Goal: Transaction & Acquisition: Download file/media

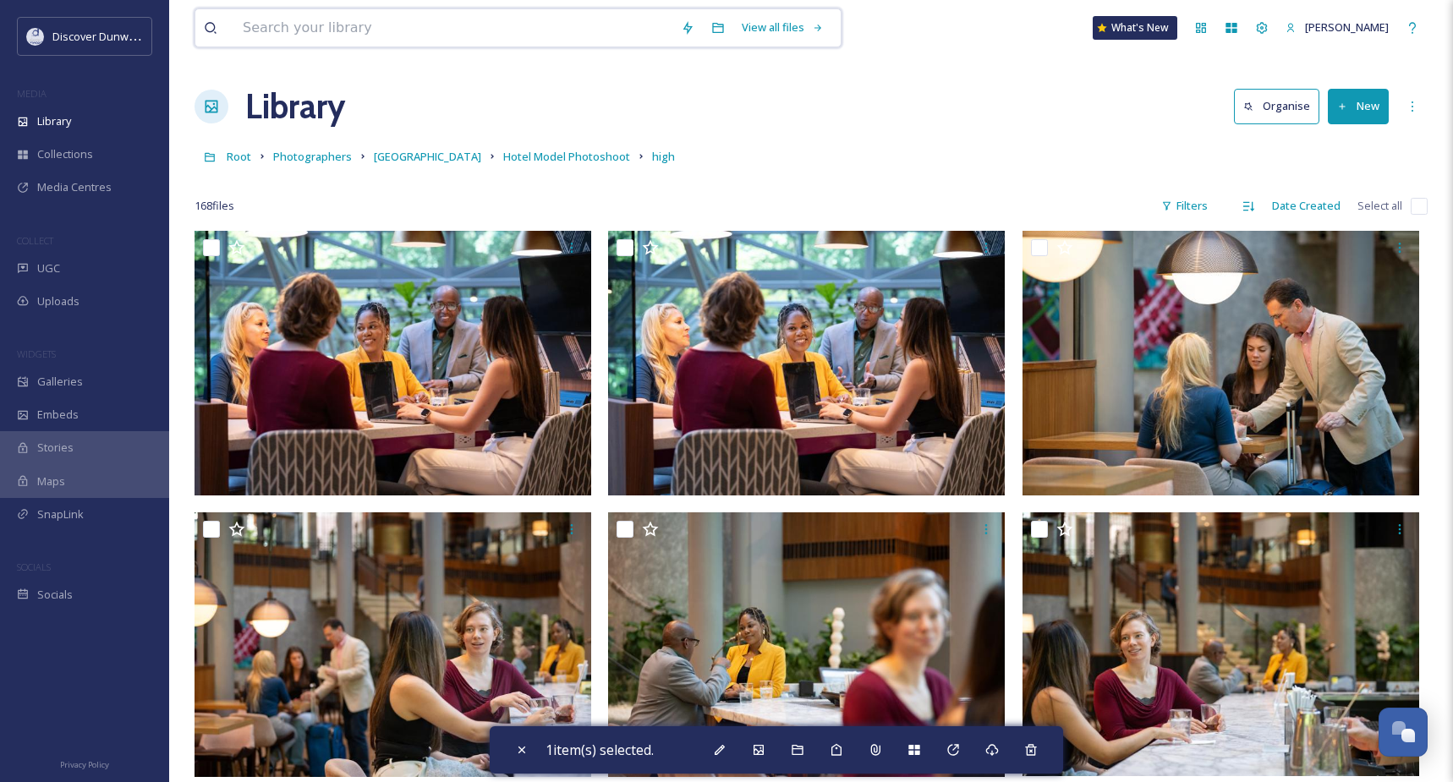
click at [282, 36] on input at bounding box center [453, 27] width 438 height 37
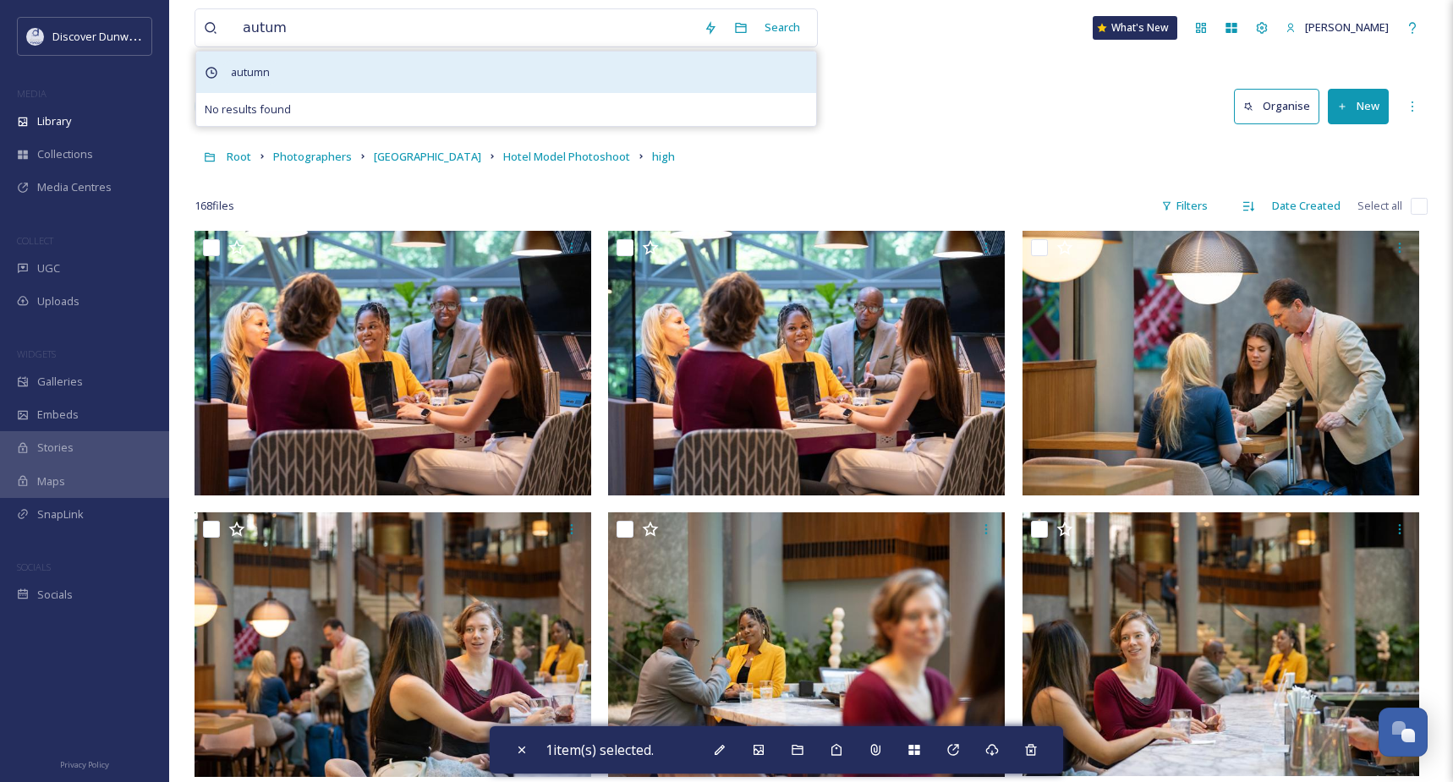
click at [619, 79] on div "autumn" at bounding box center [506, 72] width 620 height 41
click at [249, 64] on span "autumn" at bounding box center [250, 72] width 56 height 25
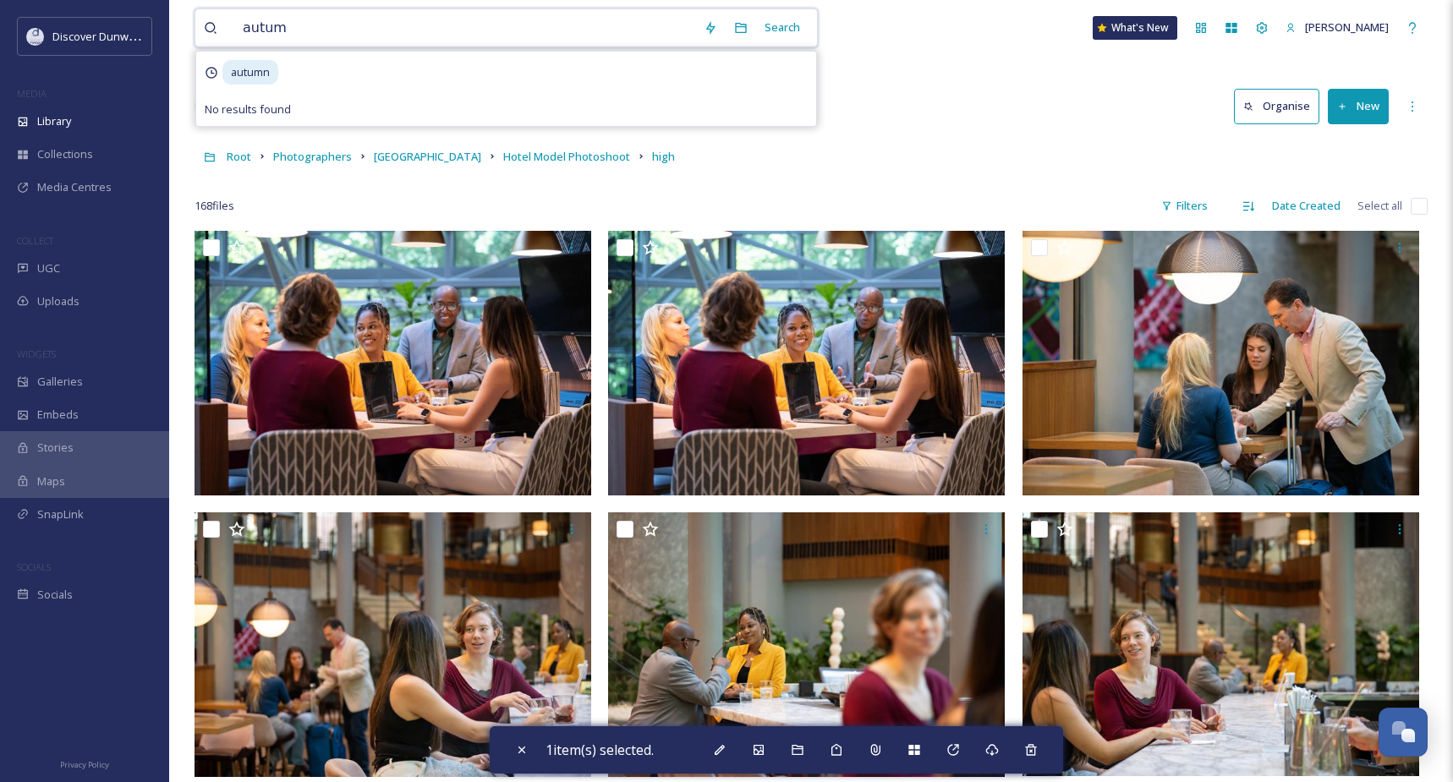
drag, startPoint x: 289, startPoint y: 33, endPoint x: 217, endPoint y: 20, distance: 73.0
click at [217, 20] on div "autum" at bounding box center [449, 27] width 491 height 37
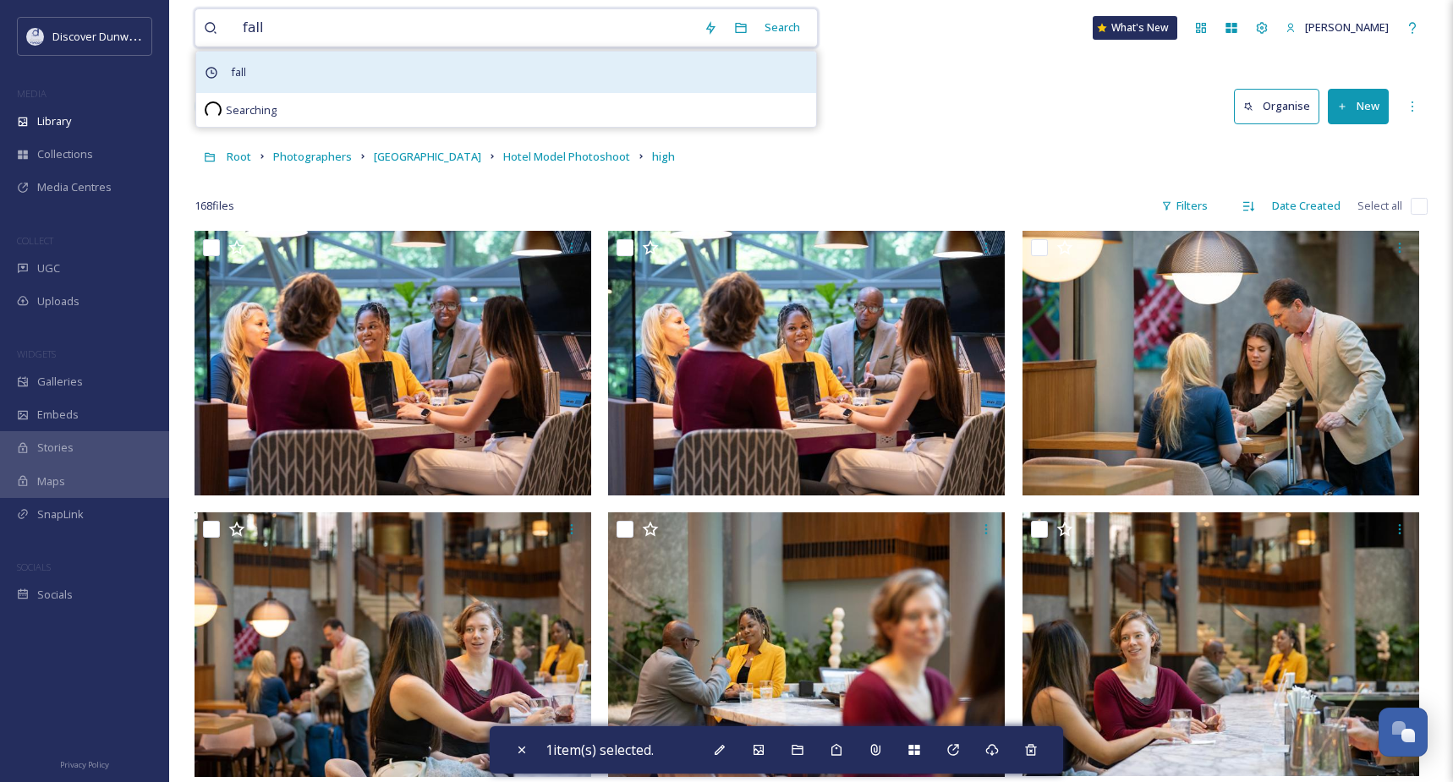
type input "fall"
click at [259, 65] on div "fall" at bounding box center [506, 72] width 620 height 41
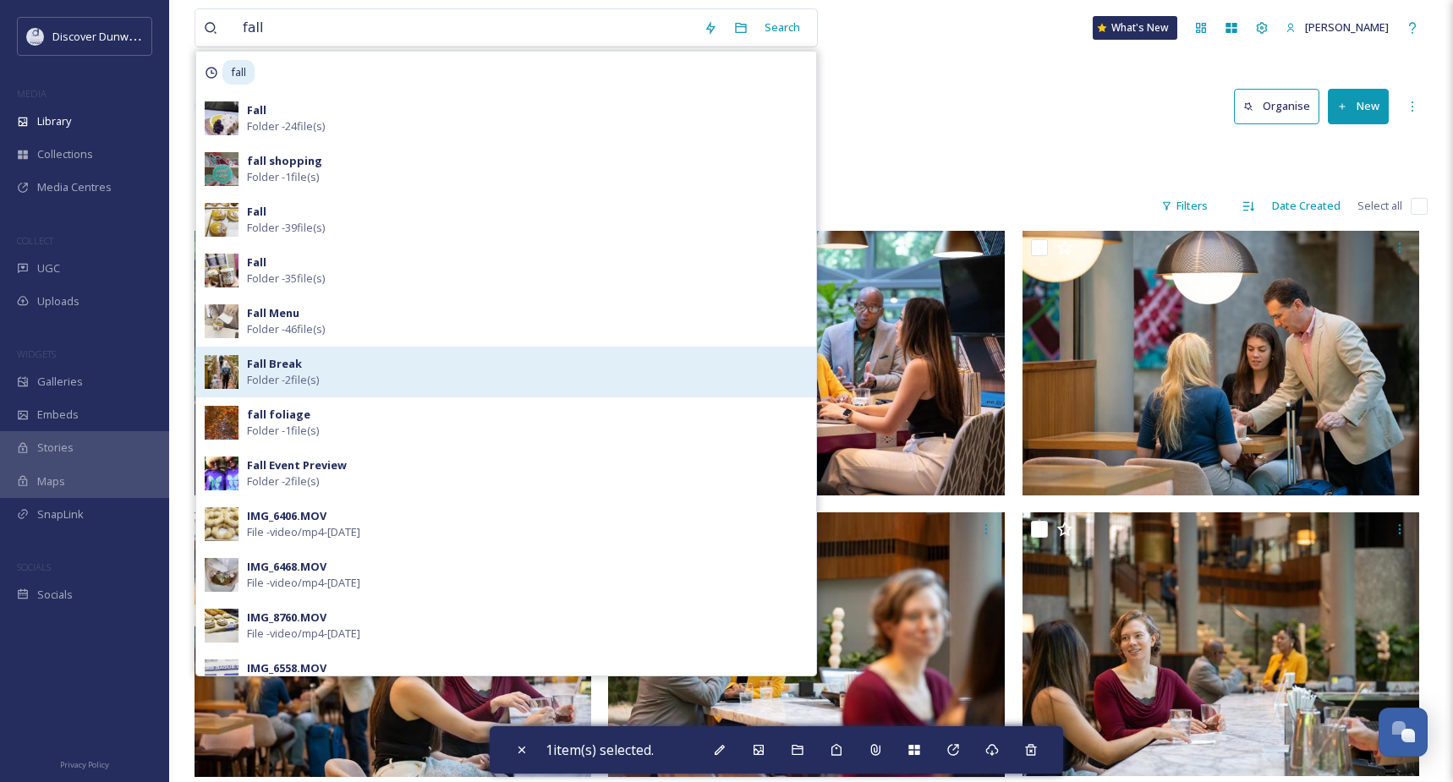
click at [372, 386] on div "Fall Break Folder - 2 file(s)" at bounding box center [527, 372] width 561 height 32
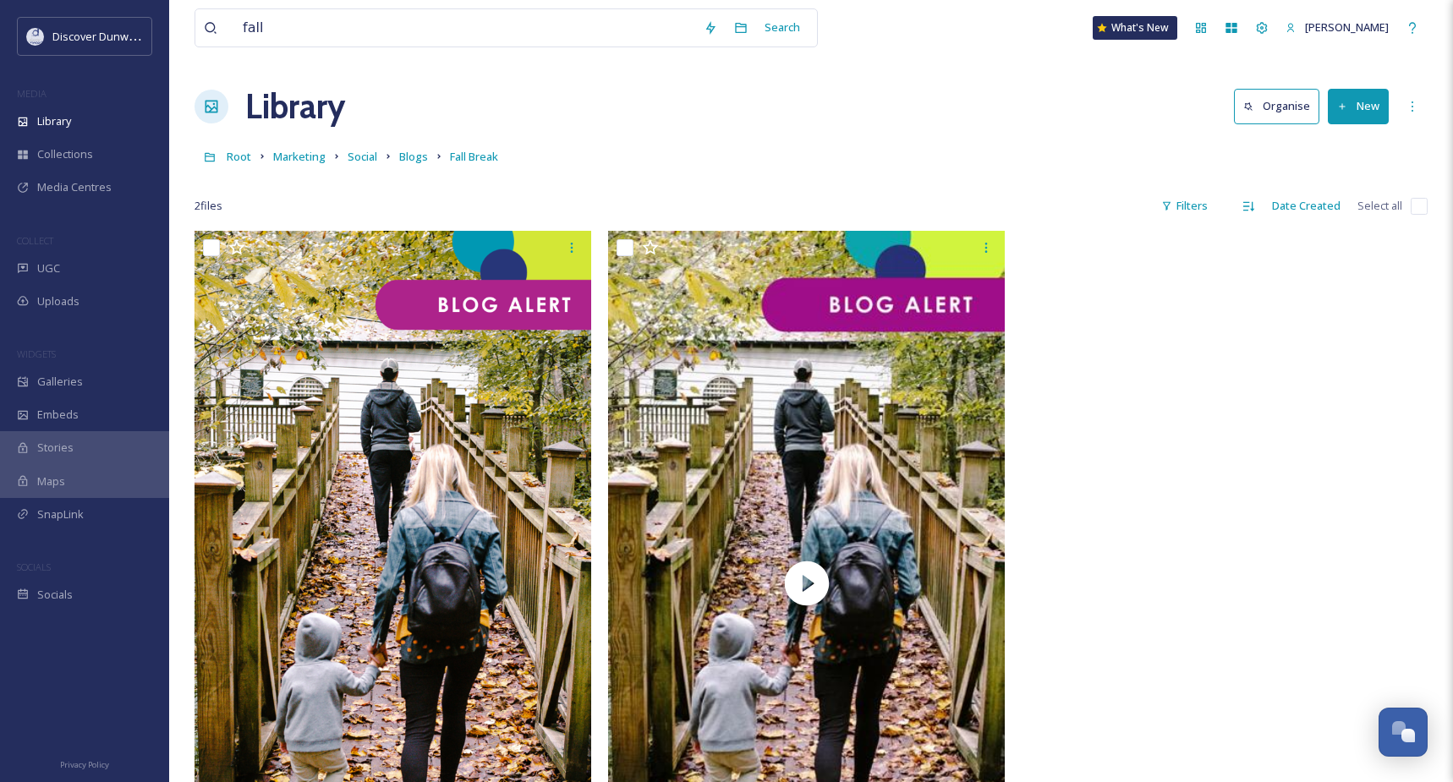
click at [973, 85] on div "Library Organise New" at bounding box center [811, 106] width 1233 height 51
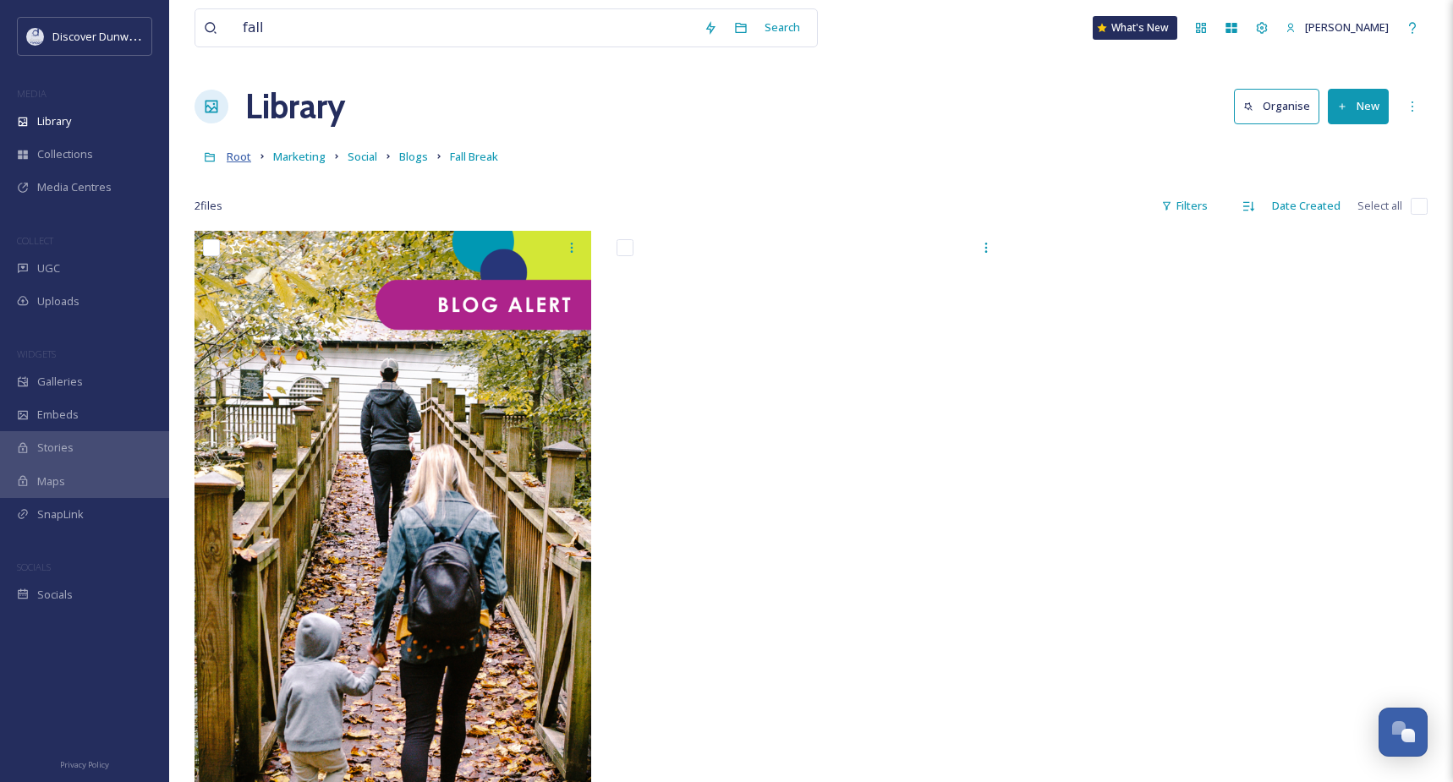
click at [229, 154] on span "Root" at bounding box center [239, 156] width 25 height 15
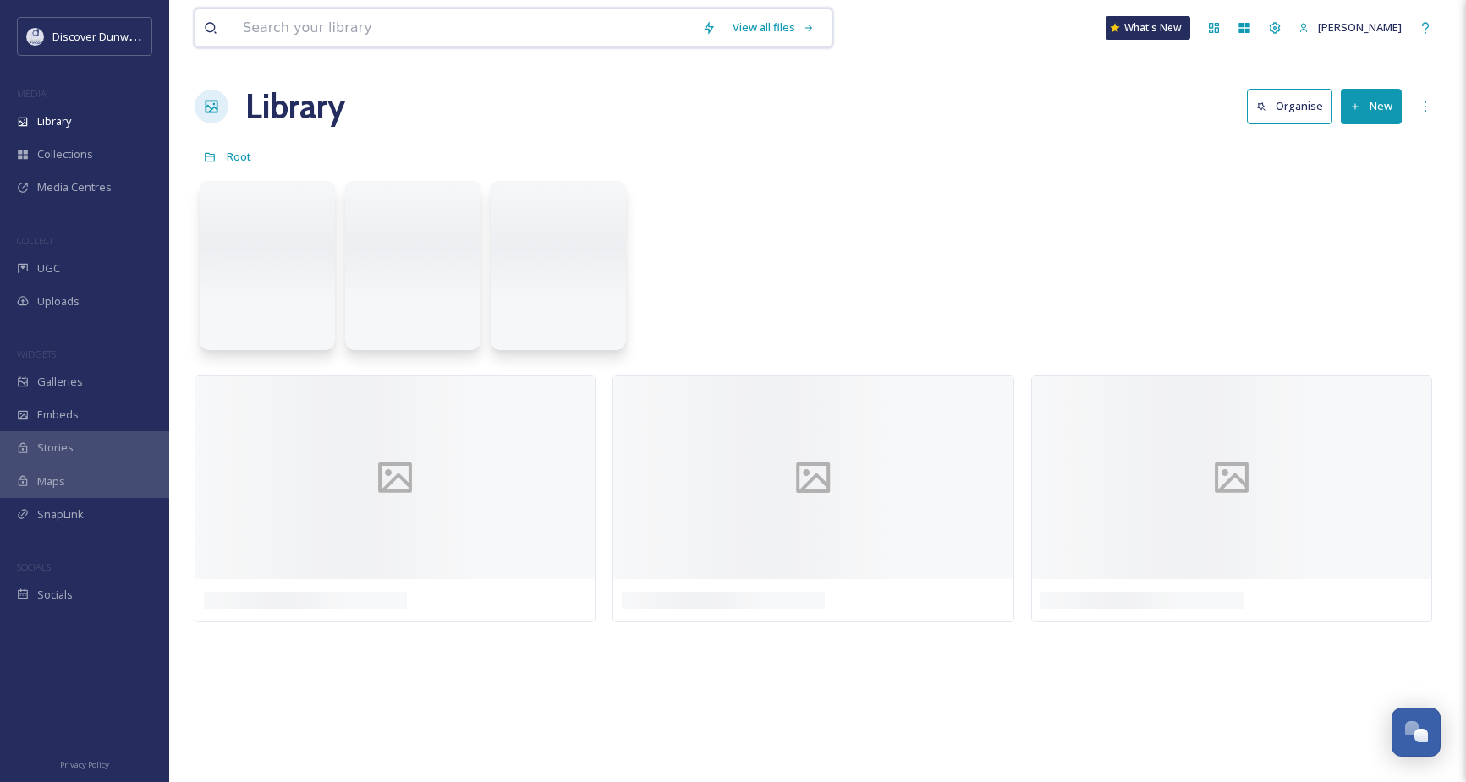
click at [349, 34] on input at bounding box center [463, 27] width 459 height 37
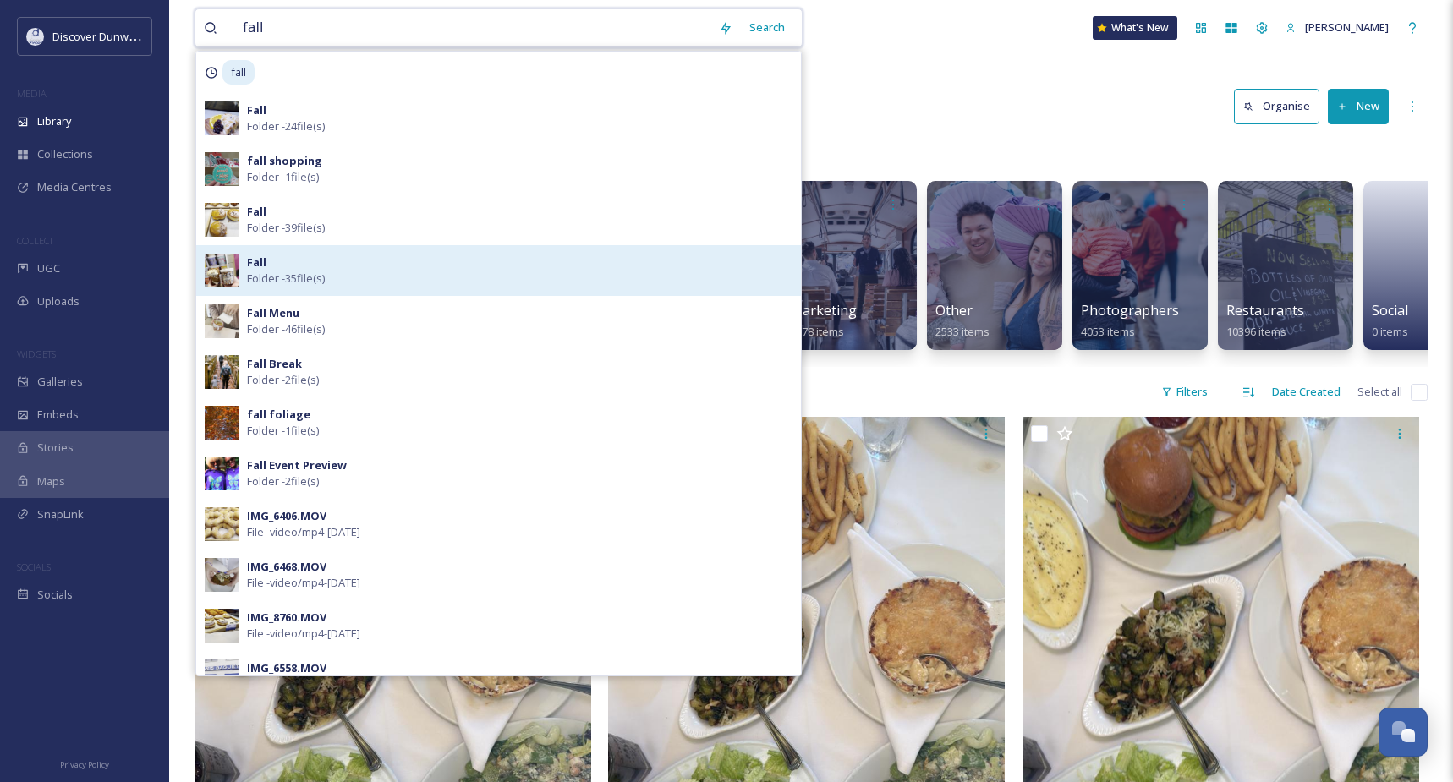
type input "fall"
click at [355, 250] on div "Fall Folder - 35 file(s)" at bounding box center [498, 270] width 605 height 51
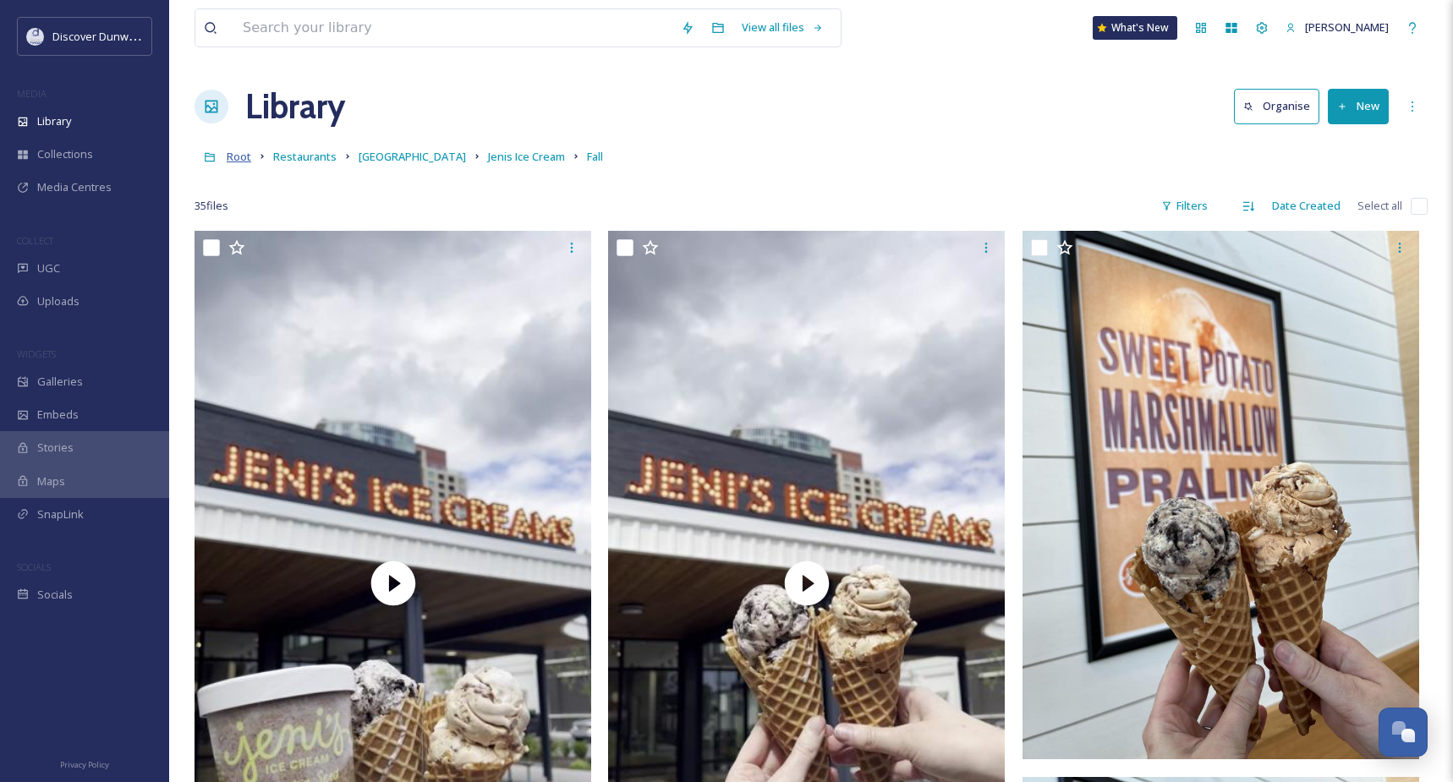
click at [245, 164] on span "Root" at bounding box center [239, 156] width 25 height 15
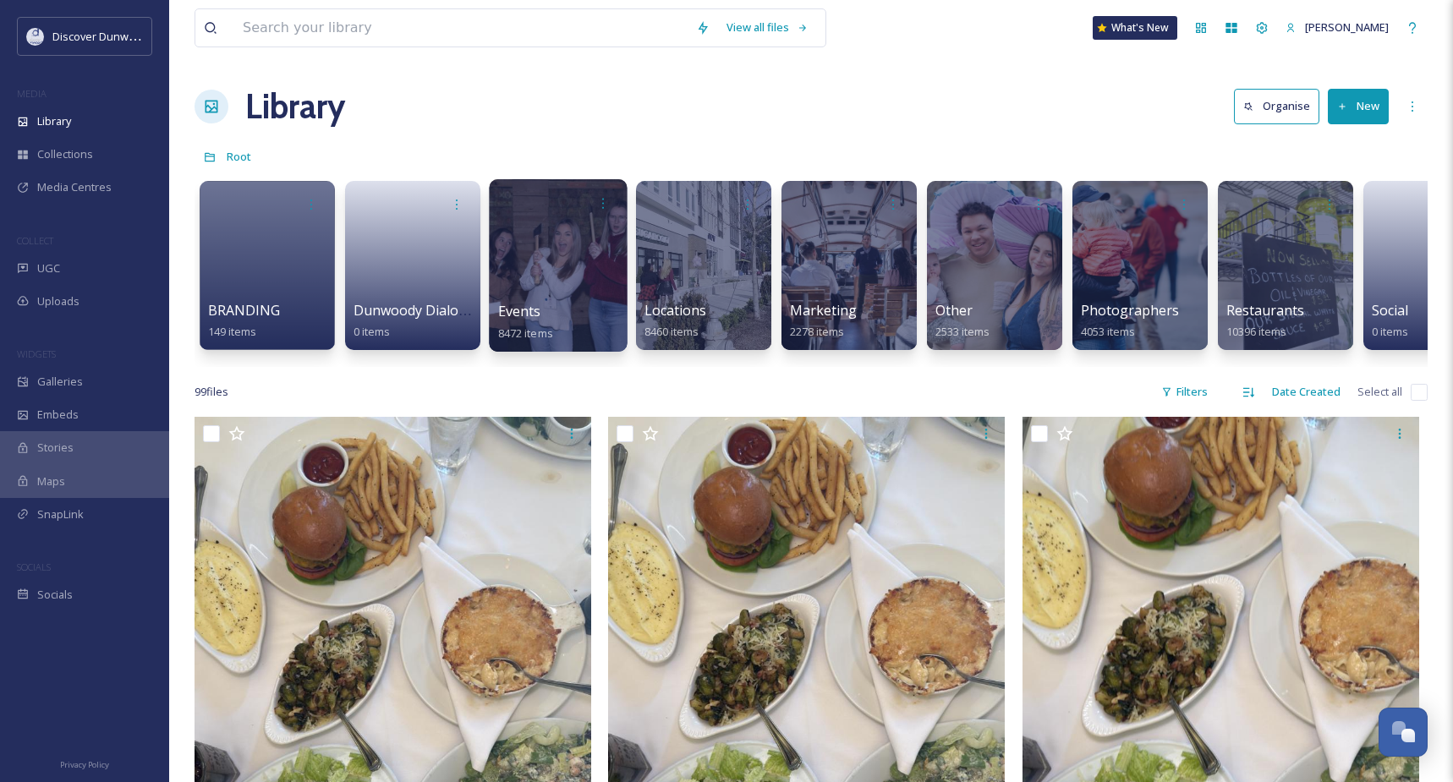
click at [573, 245] on div at bounding box center [558, 265] width 138 height 173
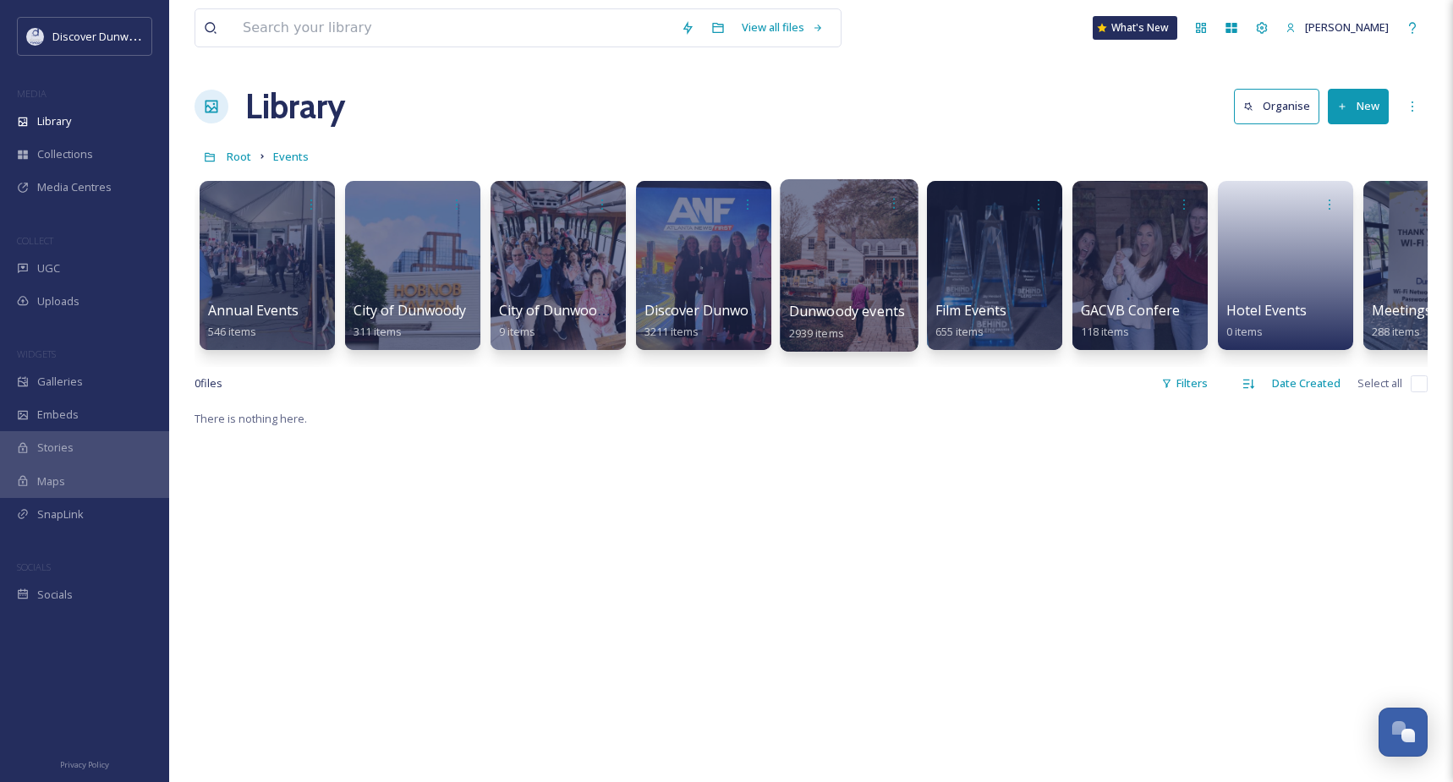
click at [792, 233] on div at bounding box center [849, 265] width 138 height 173
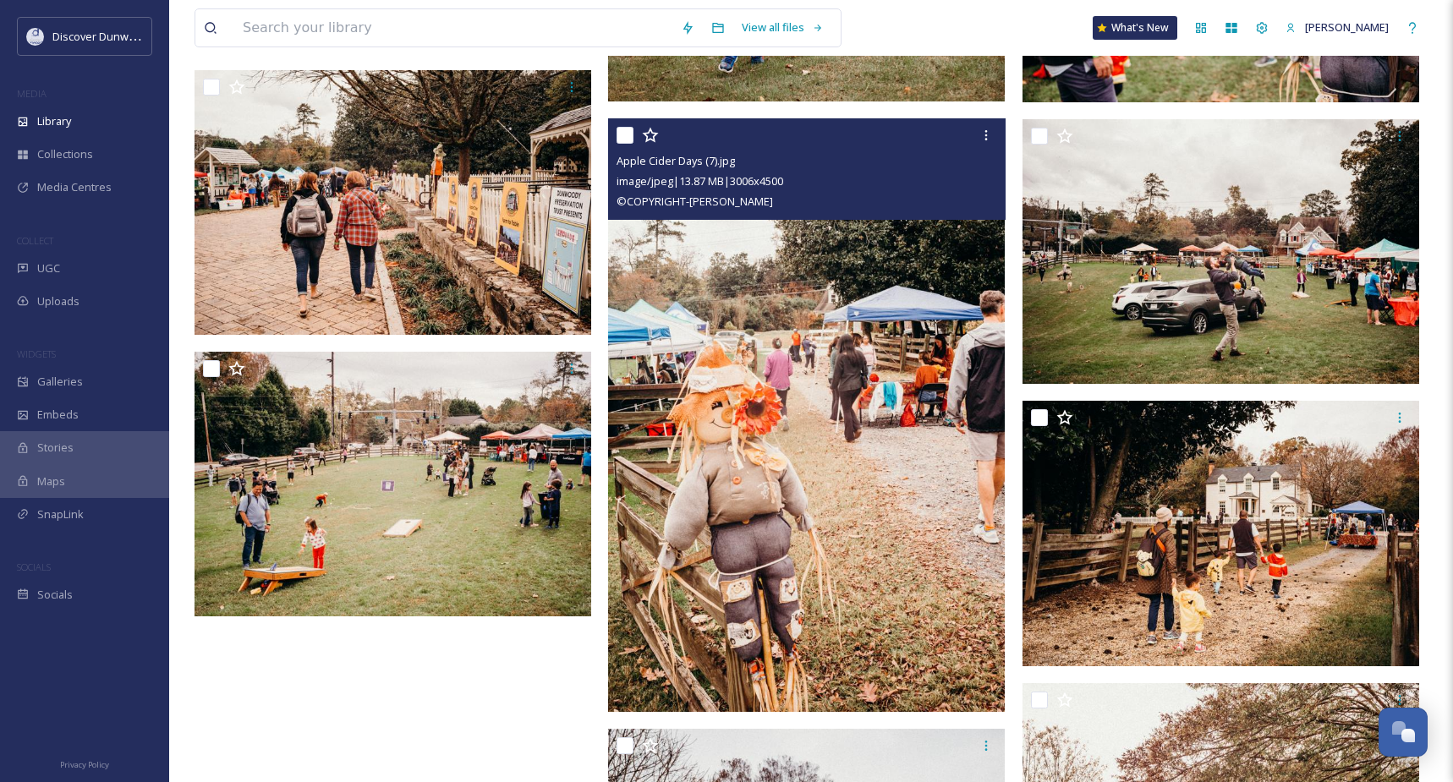
scroll to position [1184, 0]
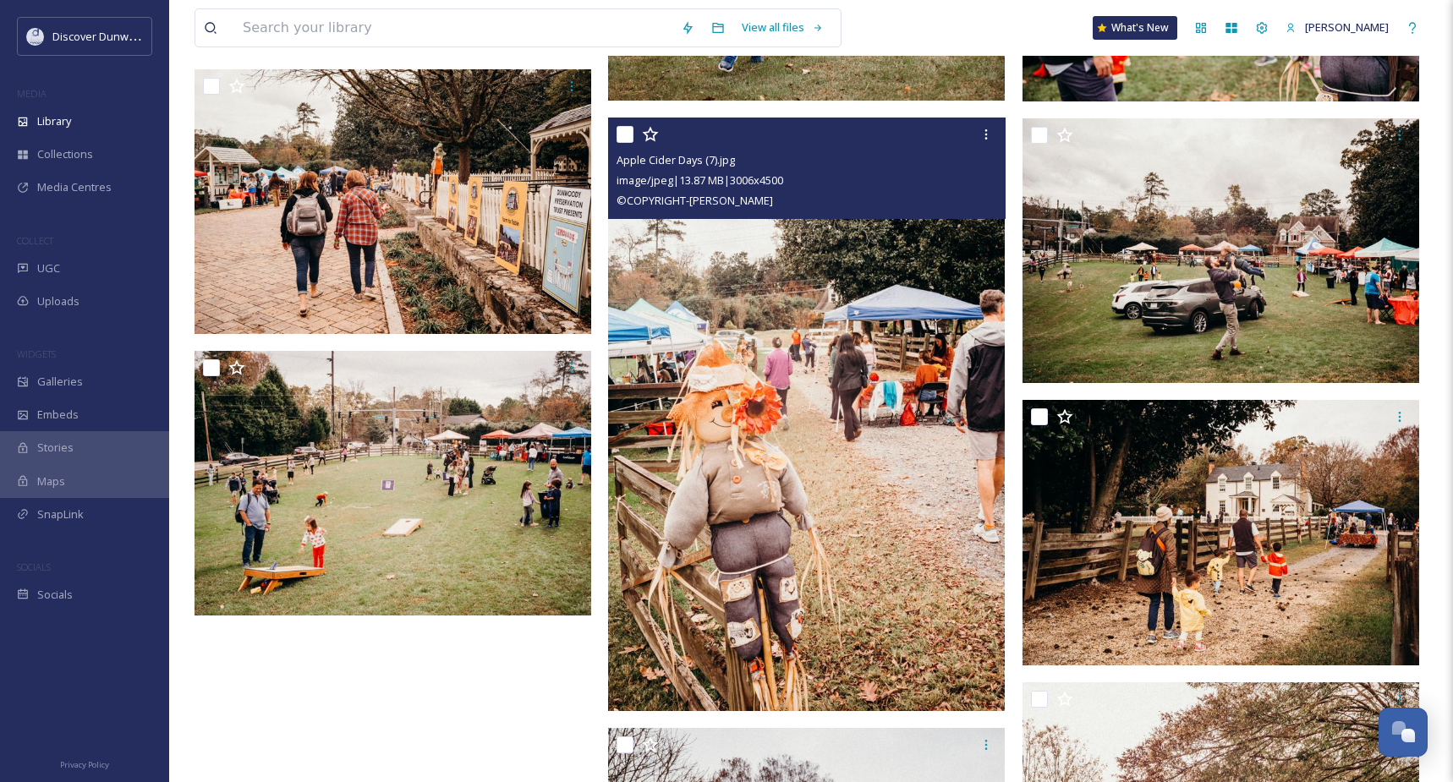
click at [621, 143] on input "checkbox" at bounding box center [625, 134] width 17 height 17
checkbox input "true"
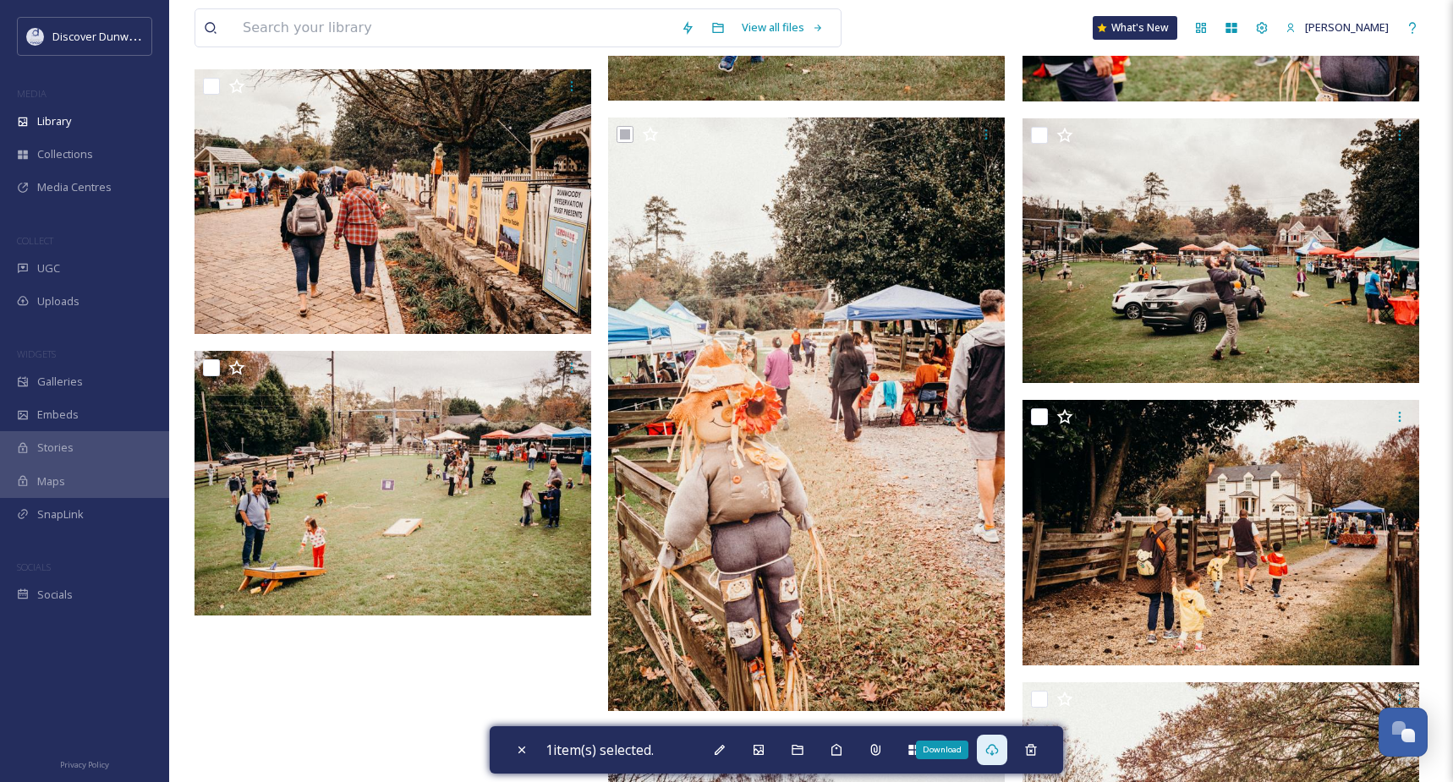
click at [989, 748] on div "Download" at bounding box center [992, 750] width 30 height 30
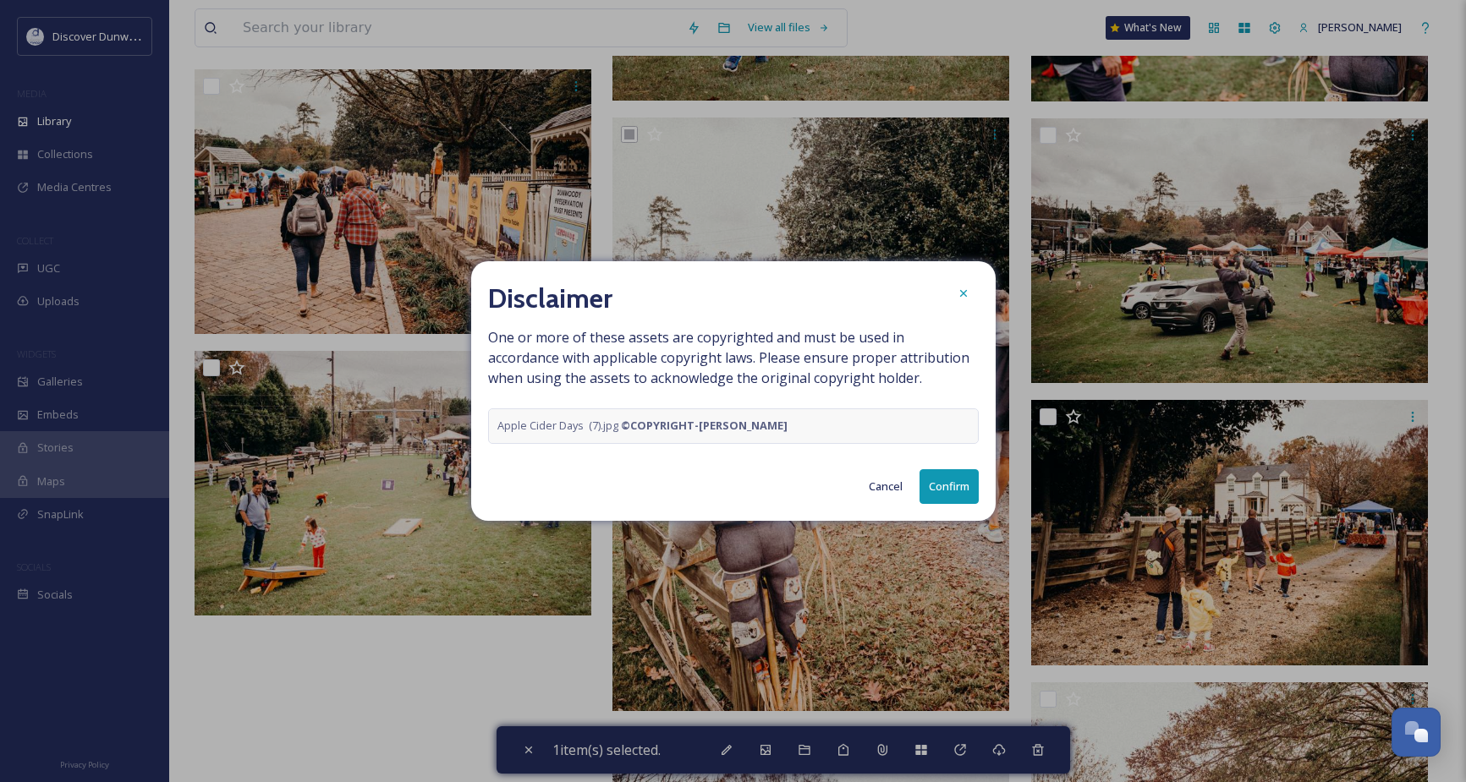
click at [951, 490] on button "Confirm" at bounding box center [948, 486] width 59 height 35
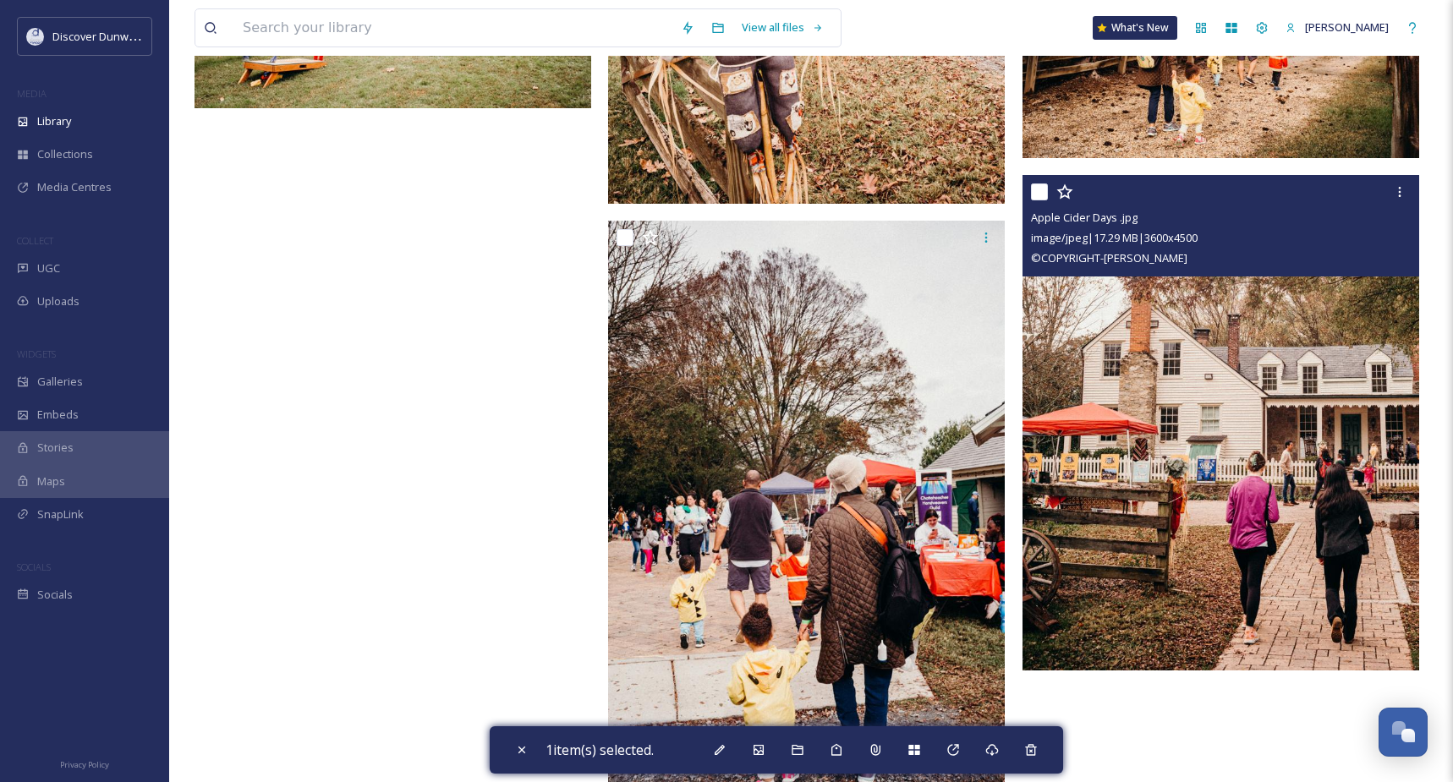
scroll to position [1776, 0]
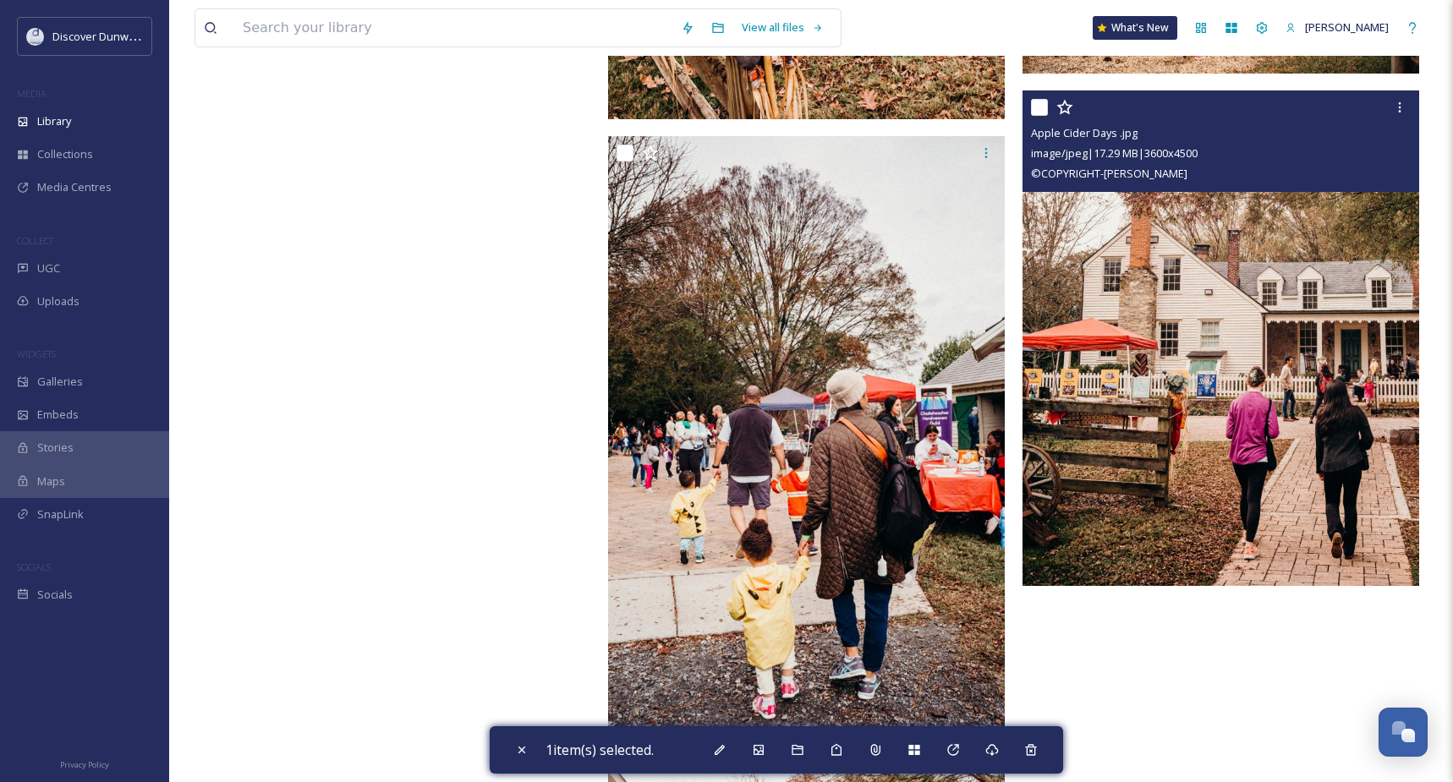
click at [1037, 116] on input "checkbox" at bounding box center [1039, 107] width 17 height 17
checkbox input "true"
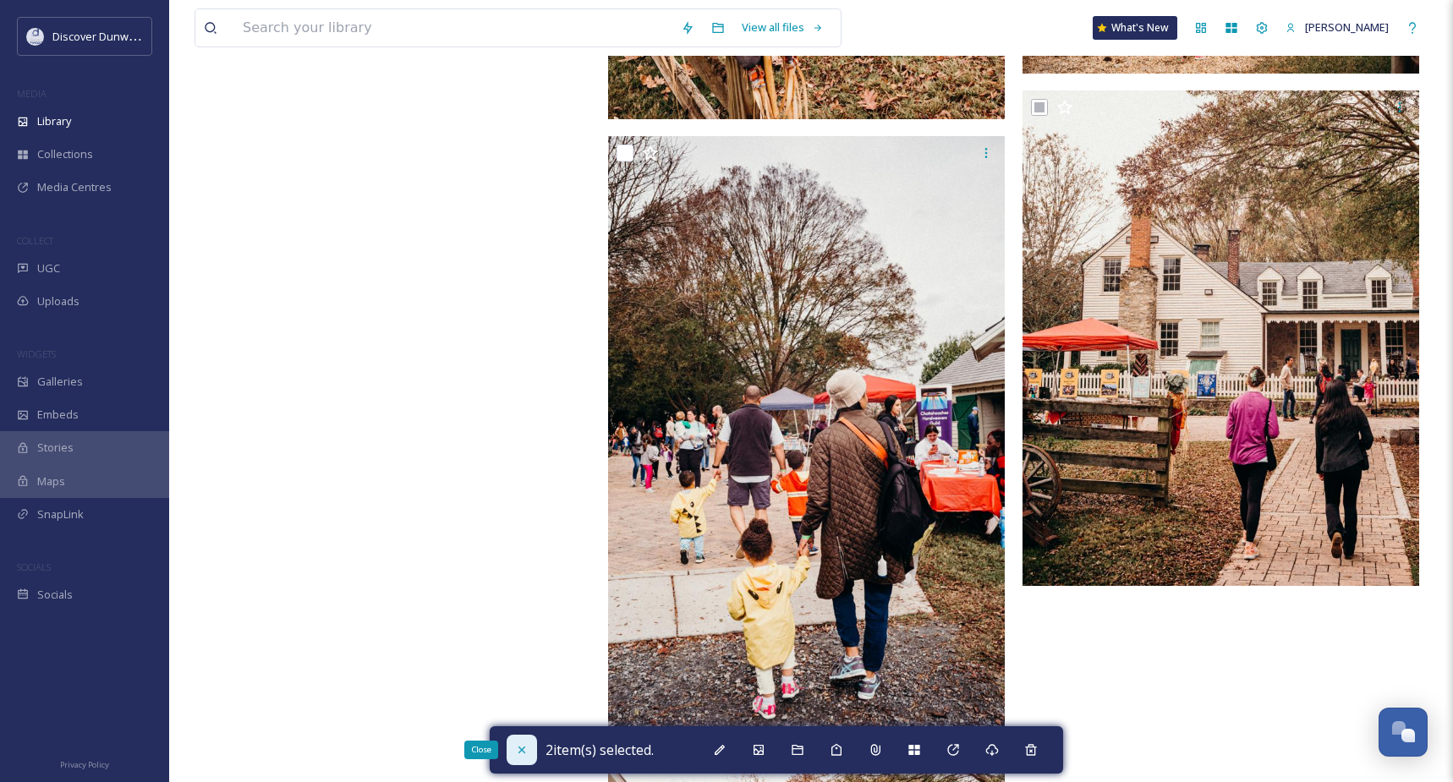
click at [520, 754] on icon at bounding box center [522, 750] width 14 height 14
checkbox input "false"
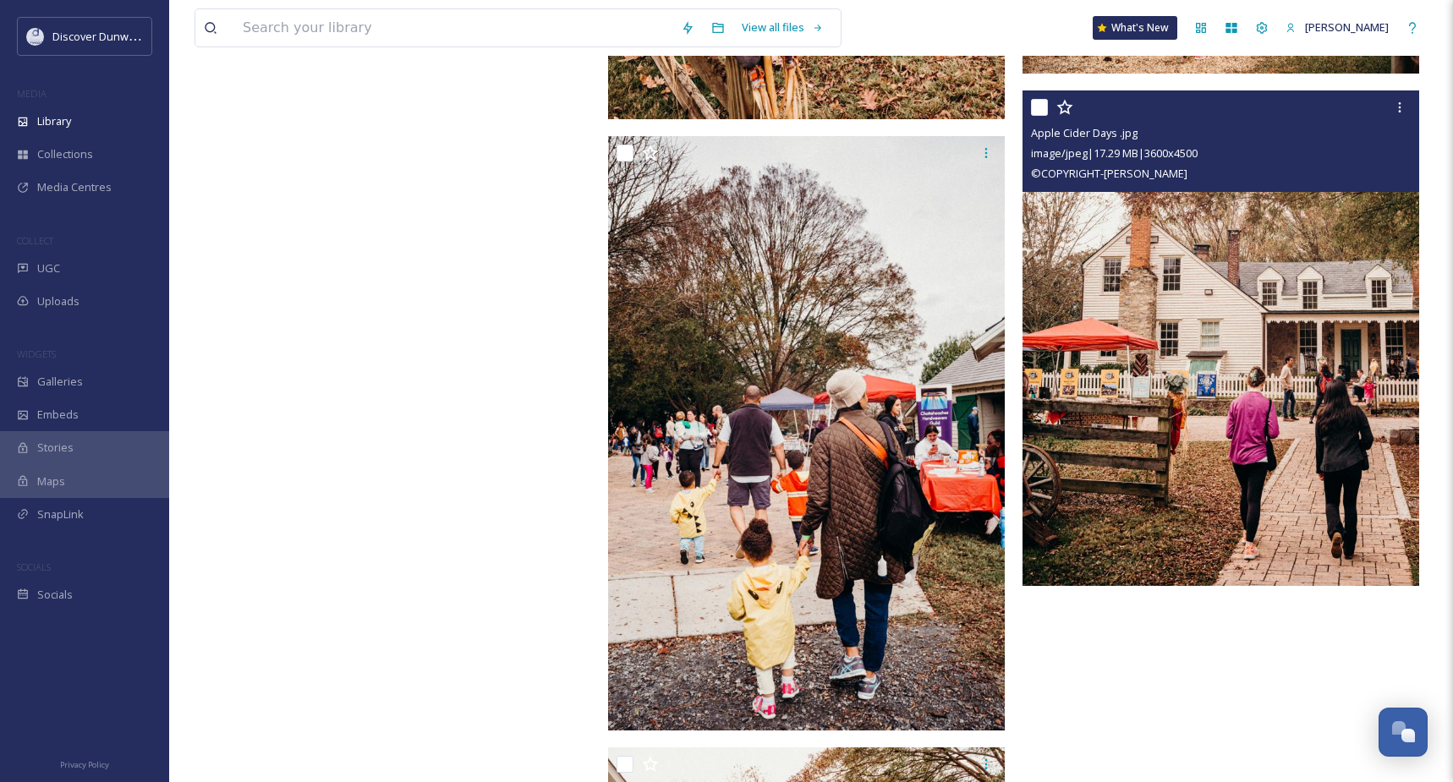
click at [1039, 116] on input "checkbox" at bounding box center [1039, 107] width 17 height 17
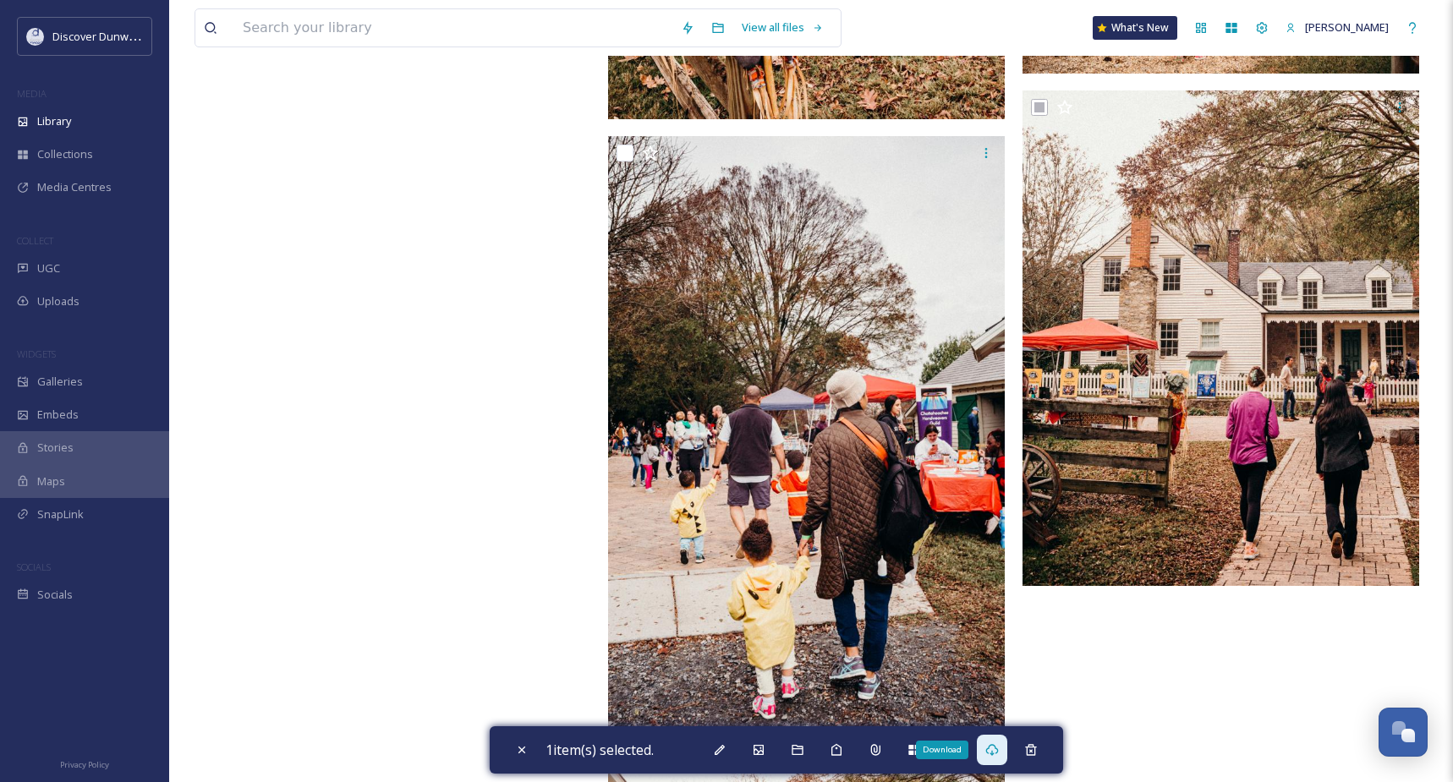
click at [1000, 759] on div "Download" at bounding box center [992, 750] width 30 height 30
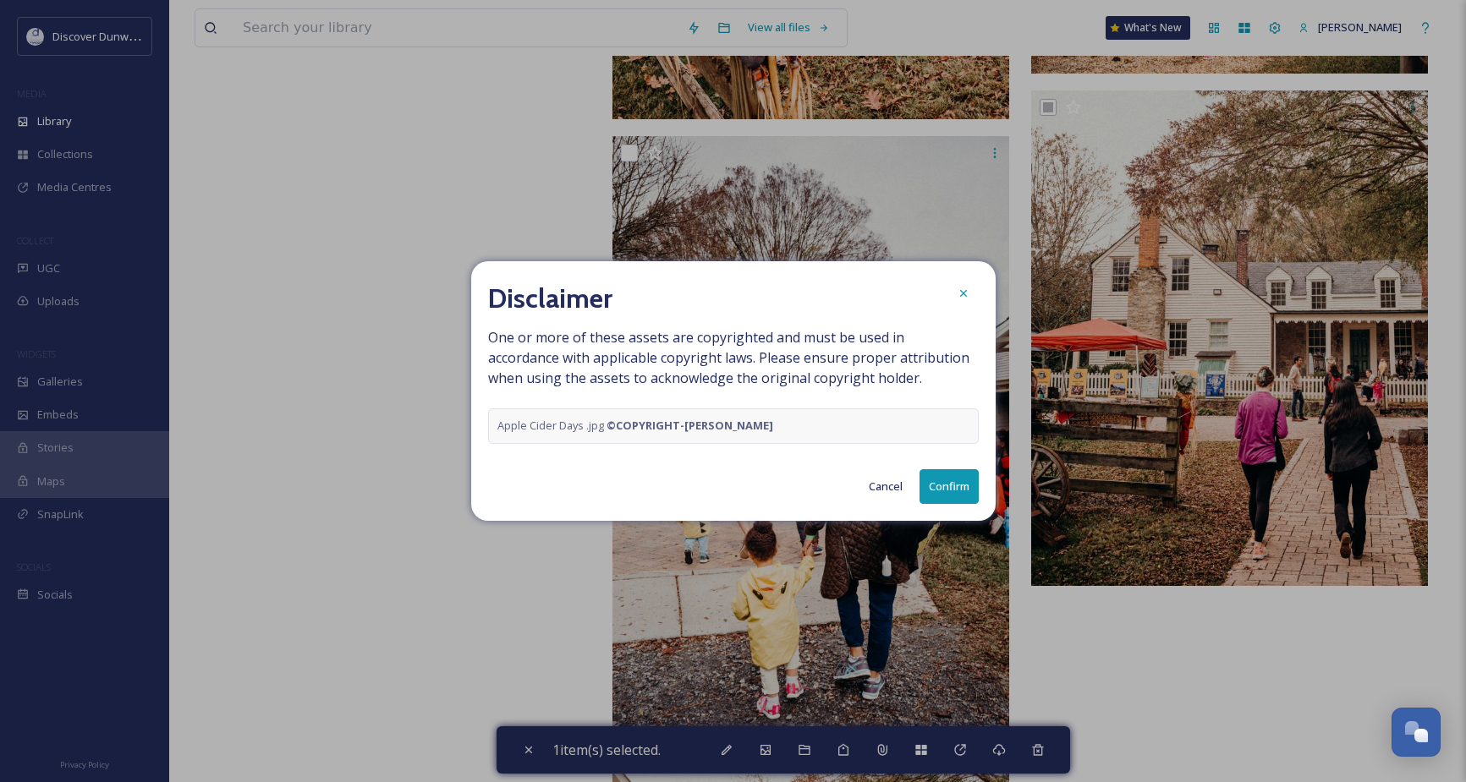
click at [950, 474] on button "Confirm" at bounding box center [948, 486] width 59 height 35
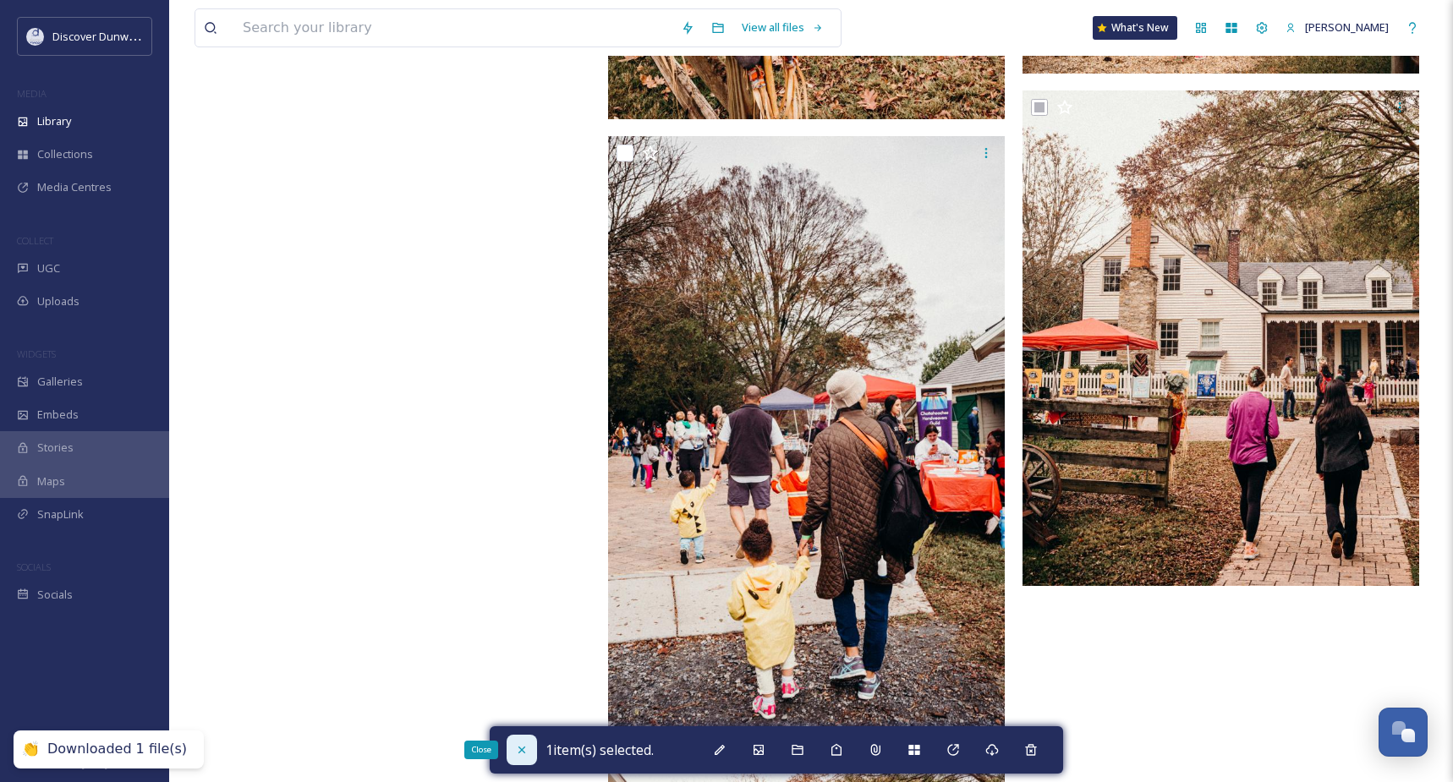
click at [526, 753] on icon at bounding box center [522, 750] width 14 height 14
checkbox input "false"
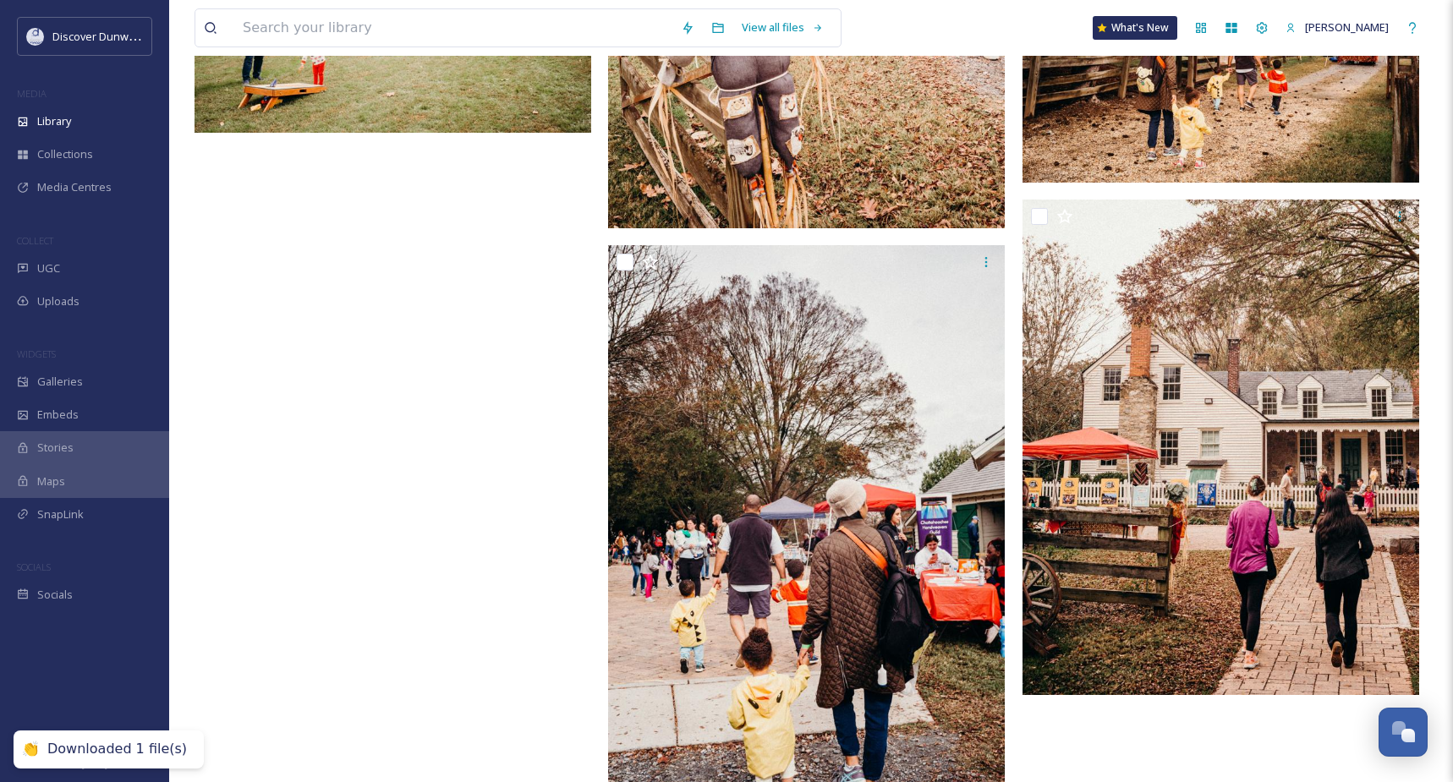
scroll to position [1438, 0]
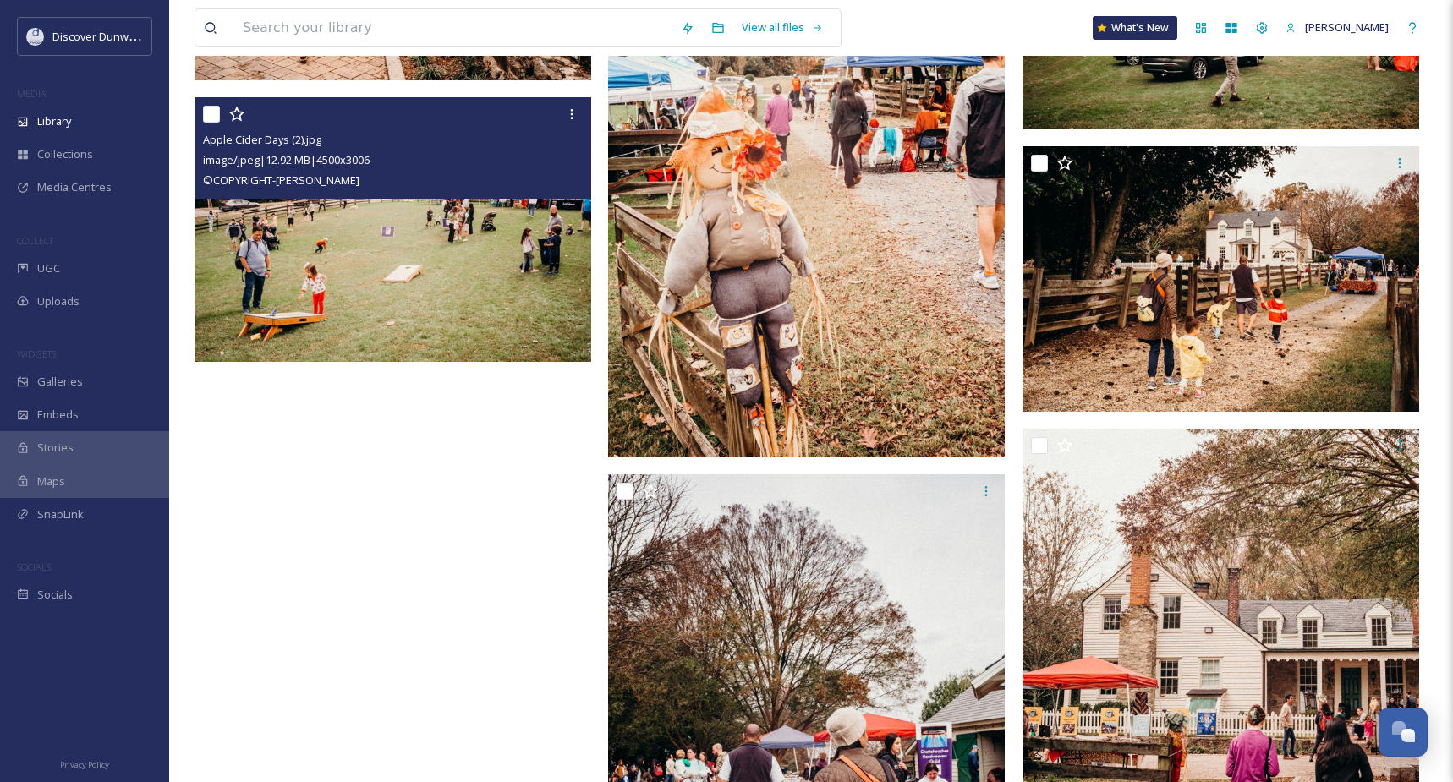
click at [213, 123] on input "checkbox" at bounding box center [211, 114] width 17 height 17
checkbox input "true"
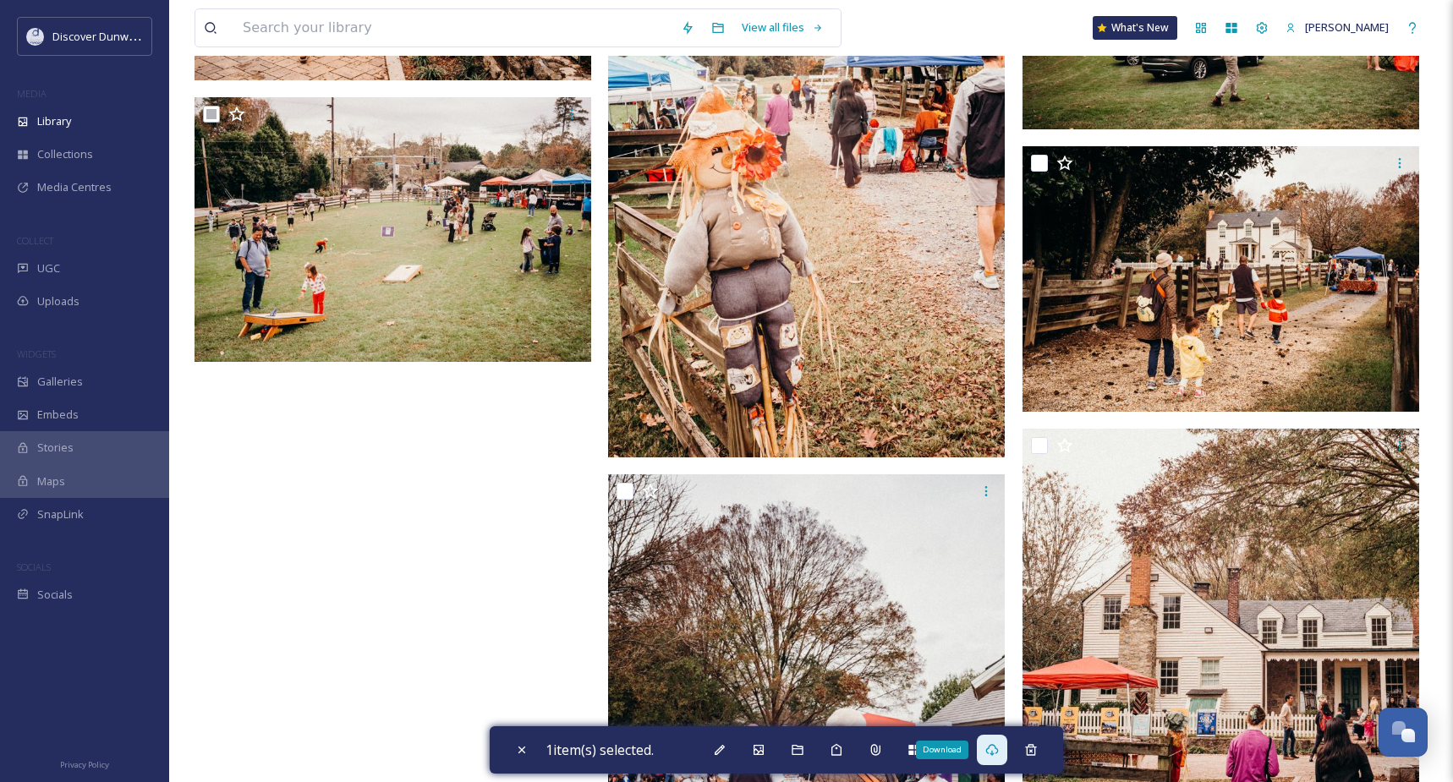
click at [999, 747] on icon at bounding box center [992, 750] width 13 height 12
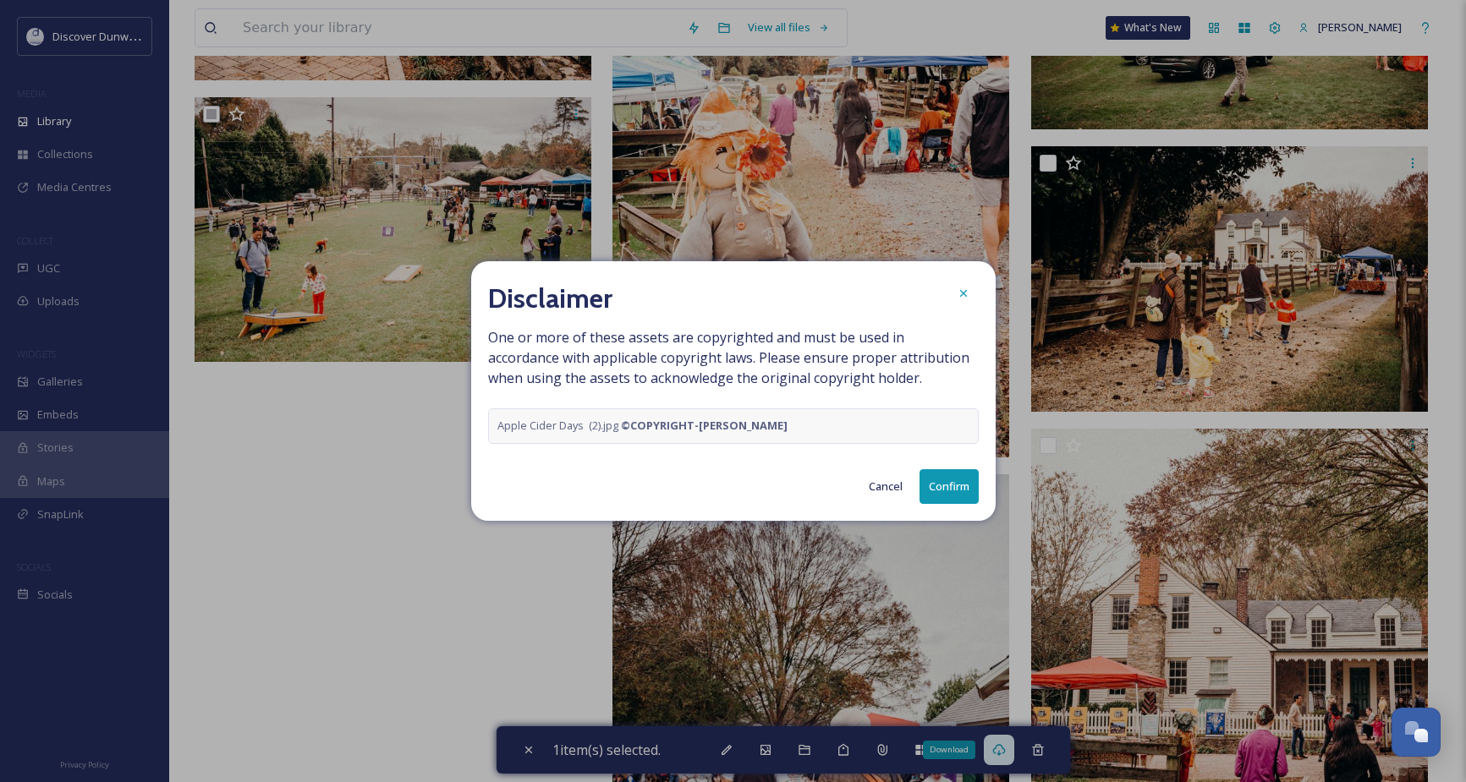
click at [956, 487] on button "Confirm" at bounding box center [948, 486] width 59 height 35
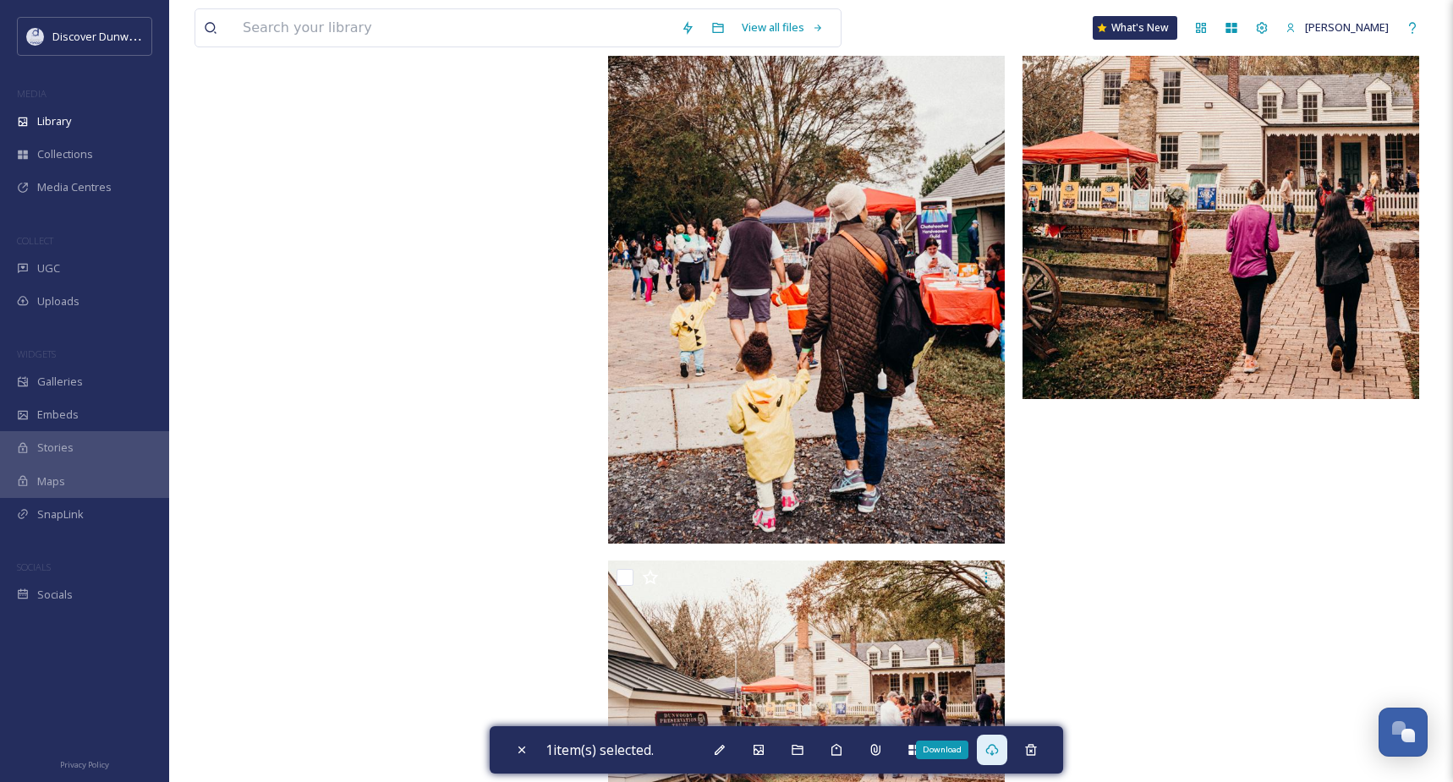
scroll to position [2047, 0]
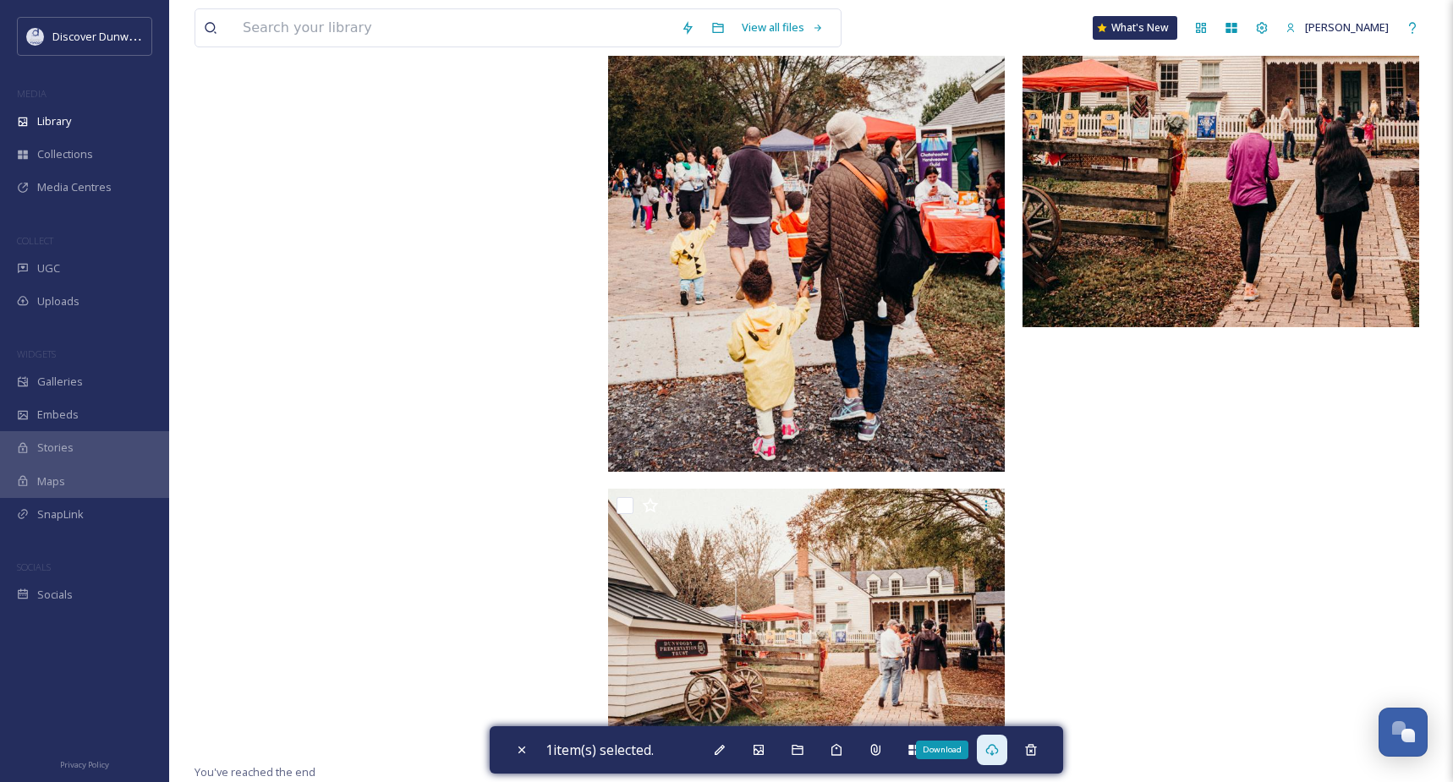
click at [1253, 211] on img at bounding box center [1220, 80] width 397 height 496
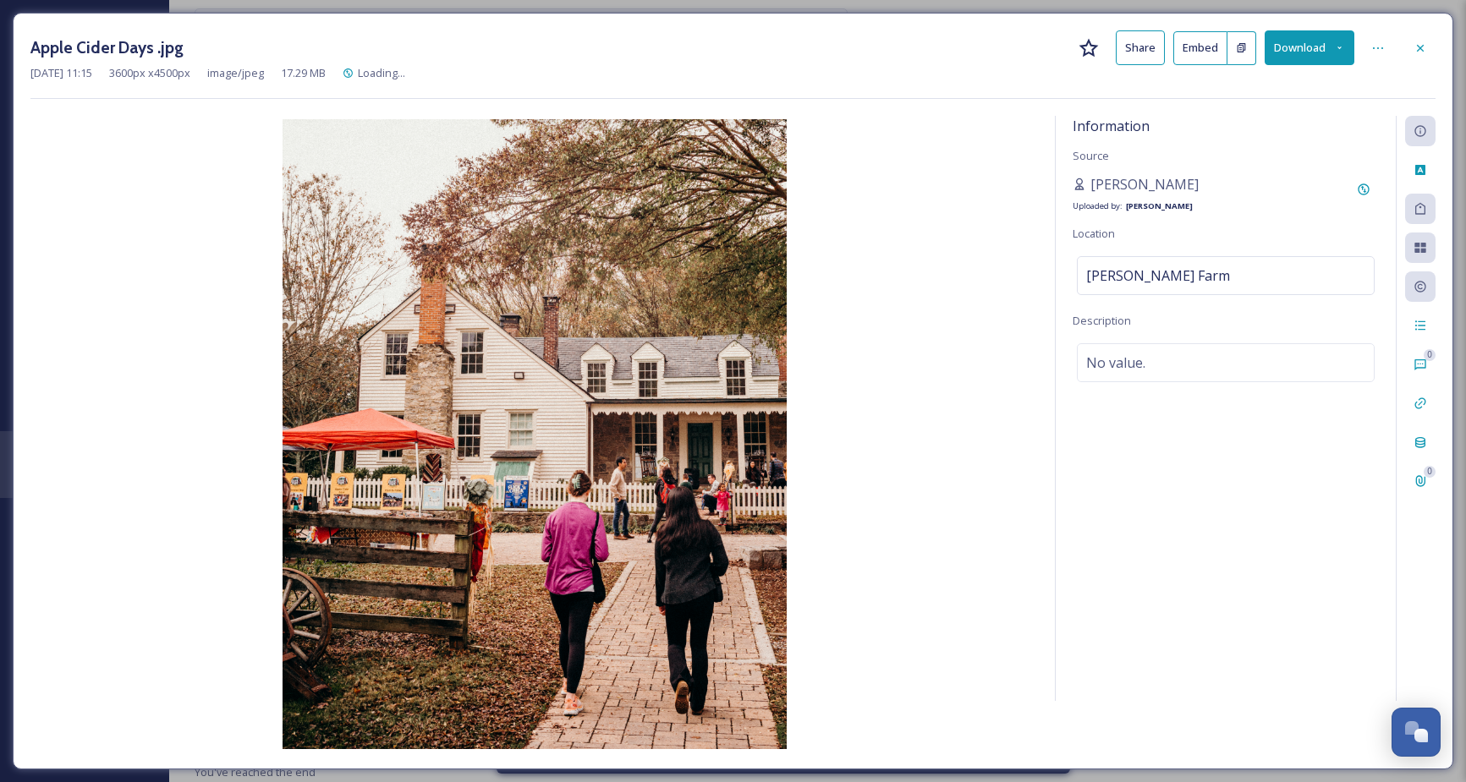
click at [1335, 58] on button "Download" at bounding box center [1309, 47] width 90 height 35
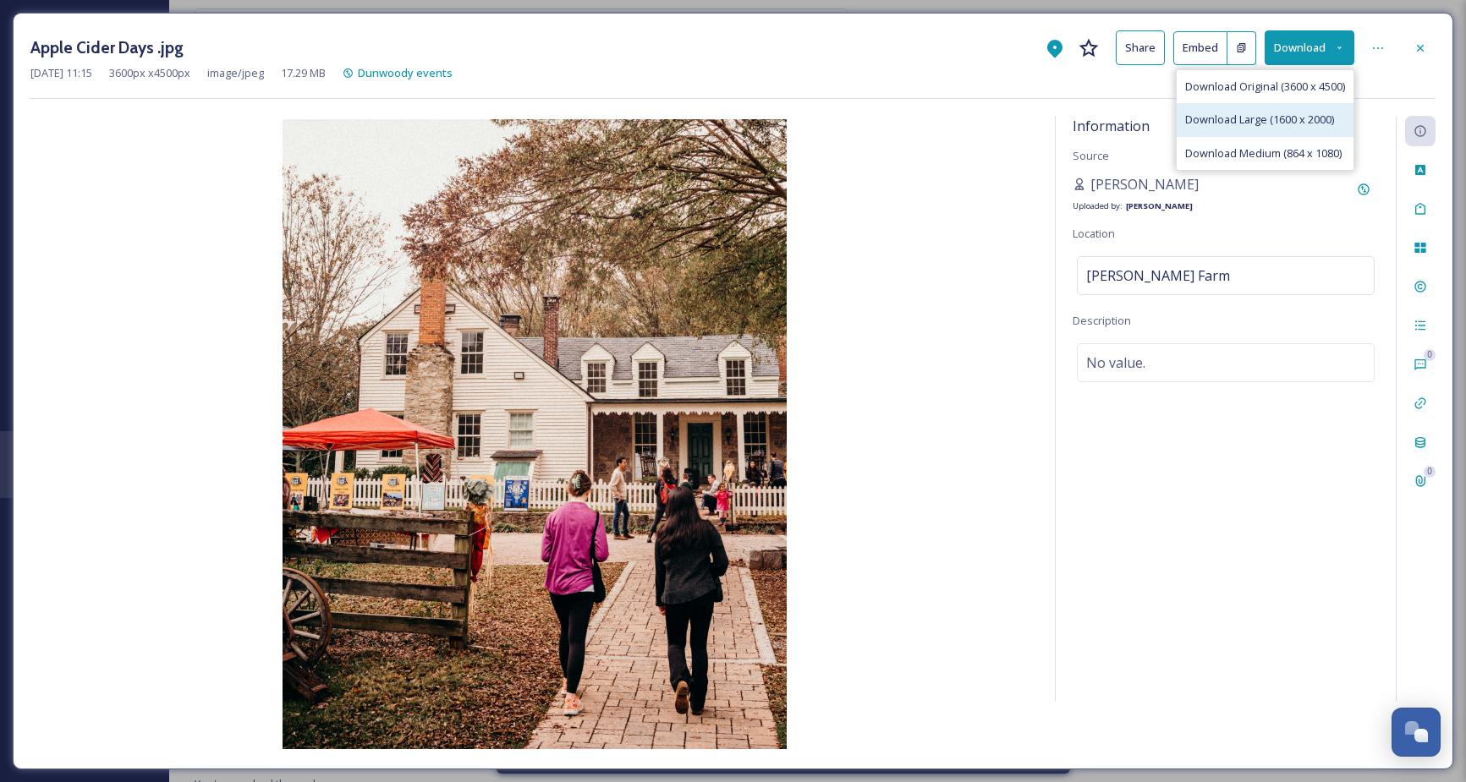
click at [1312, 124] on span "Download Large (1600 x 2000)" at bounding box center [1259, 120] width 149 height 16
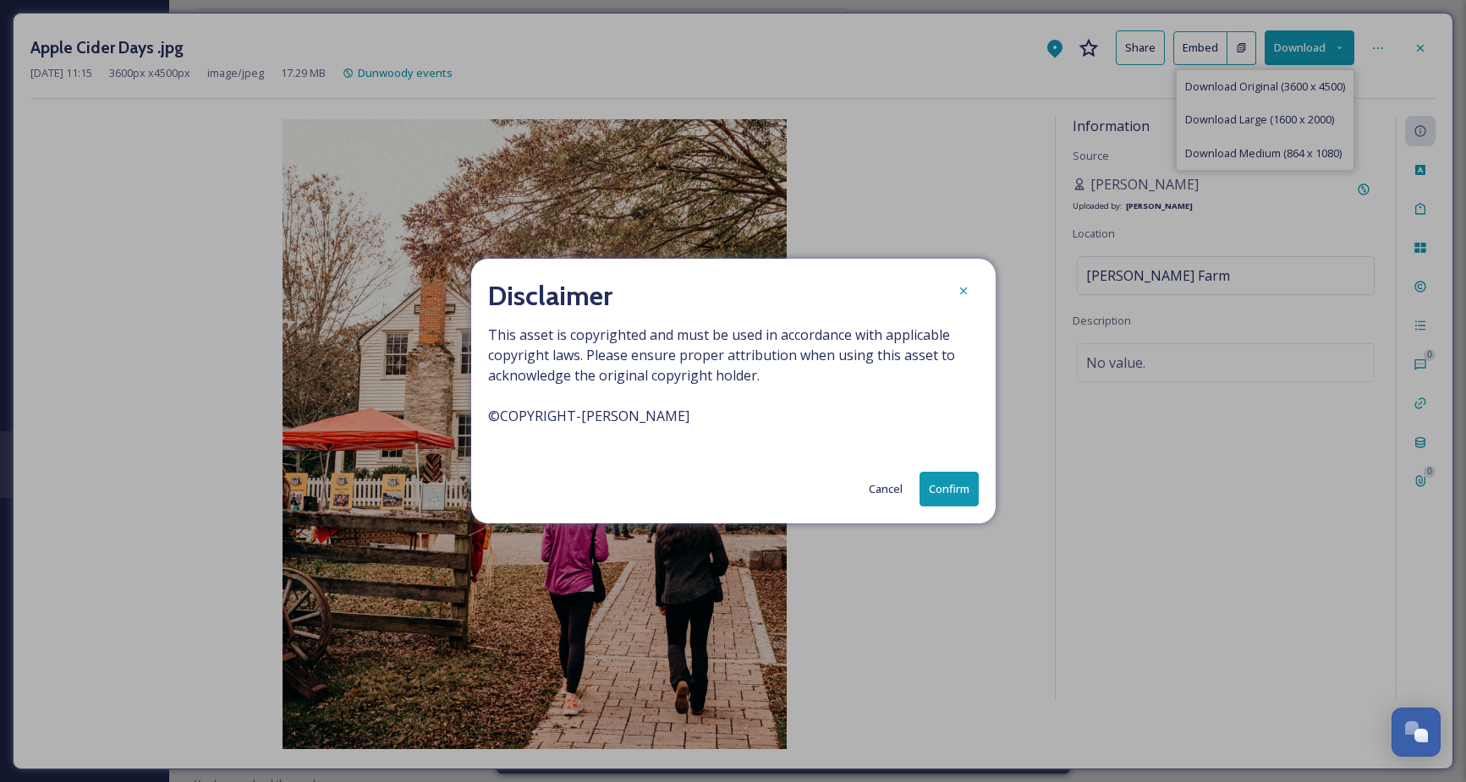
click at [948, 488] on button "Confirm" at bounding box center [948, 489] width 59 height 35
